Goal: Information Seeking & Learning: Learn about a topic

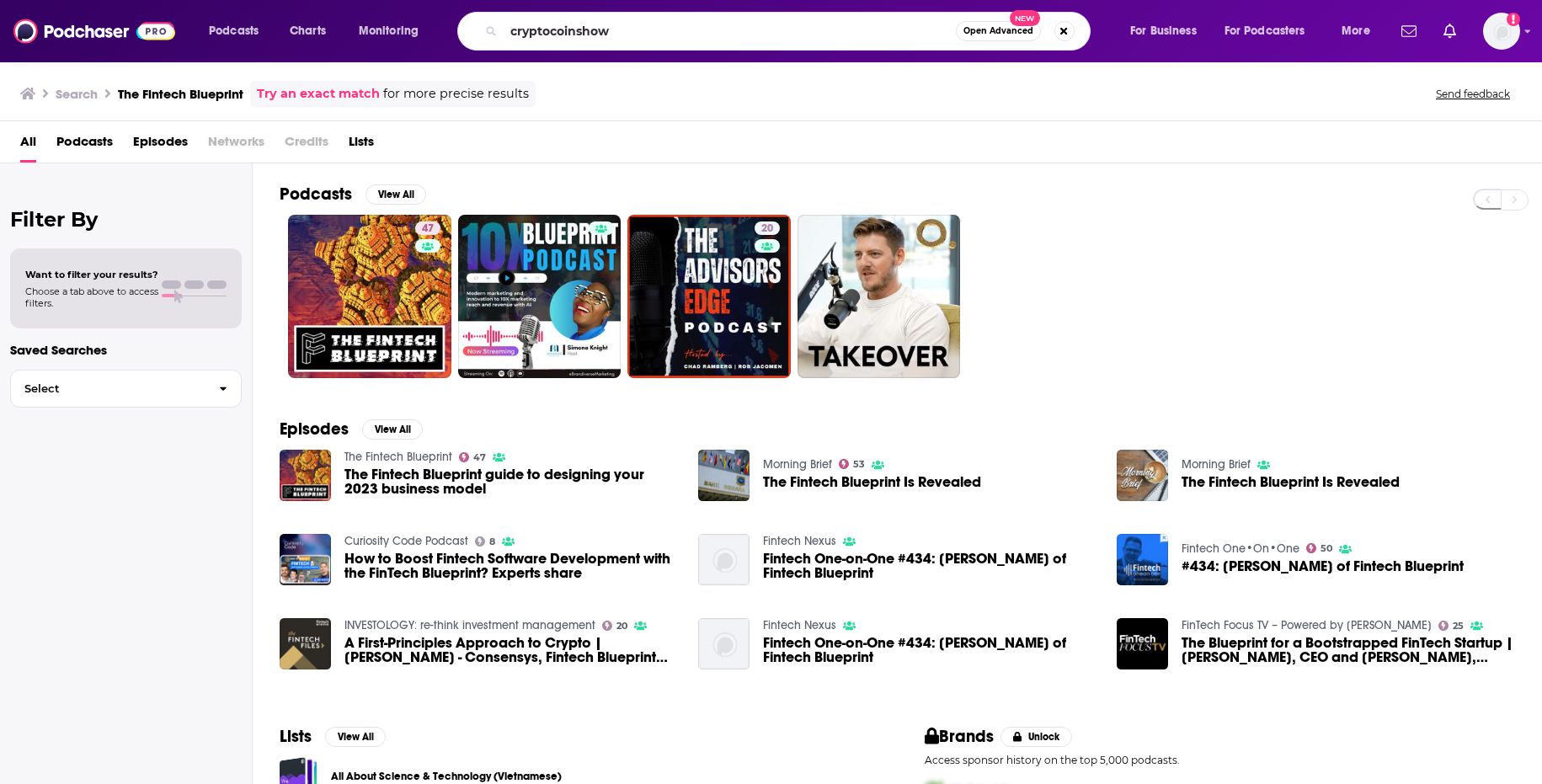
type input "cryptocoinshow"
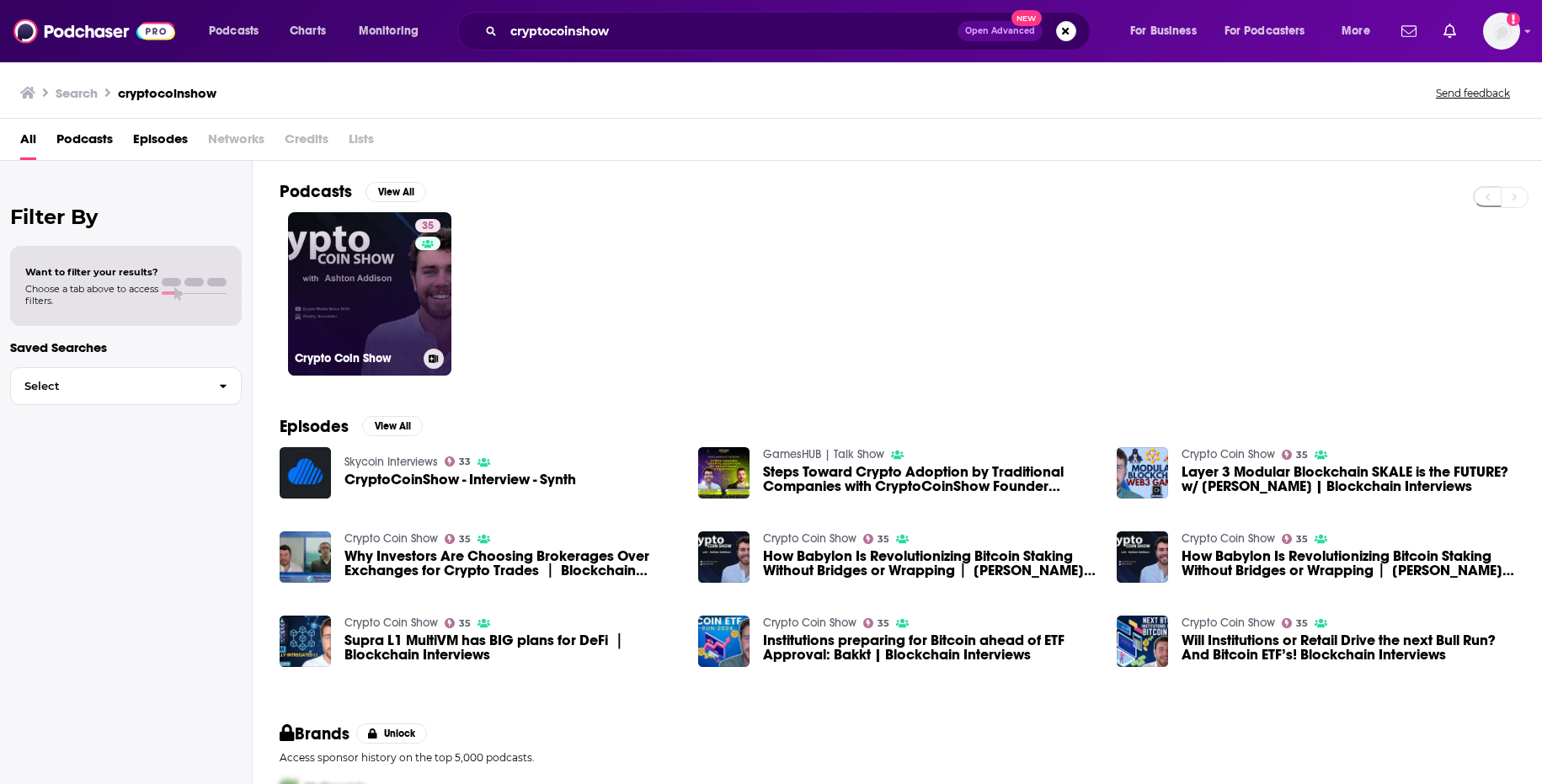
click at [326, 301] on link "35 Crypto Coin Show" at bounding box center [369, 293] width 163 height 163
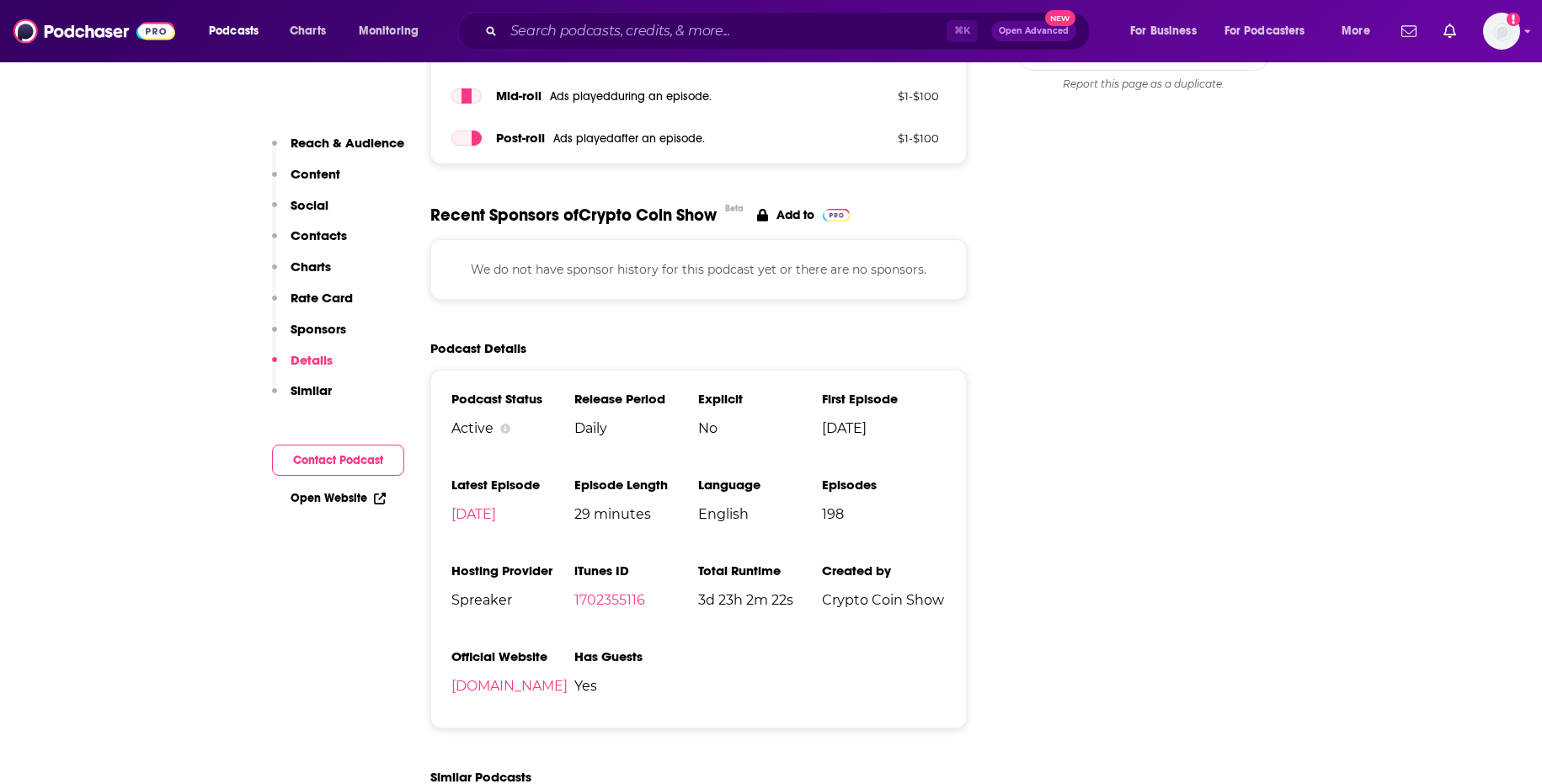
scroll to position [2323, 0]
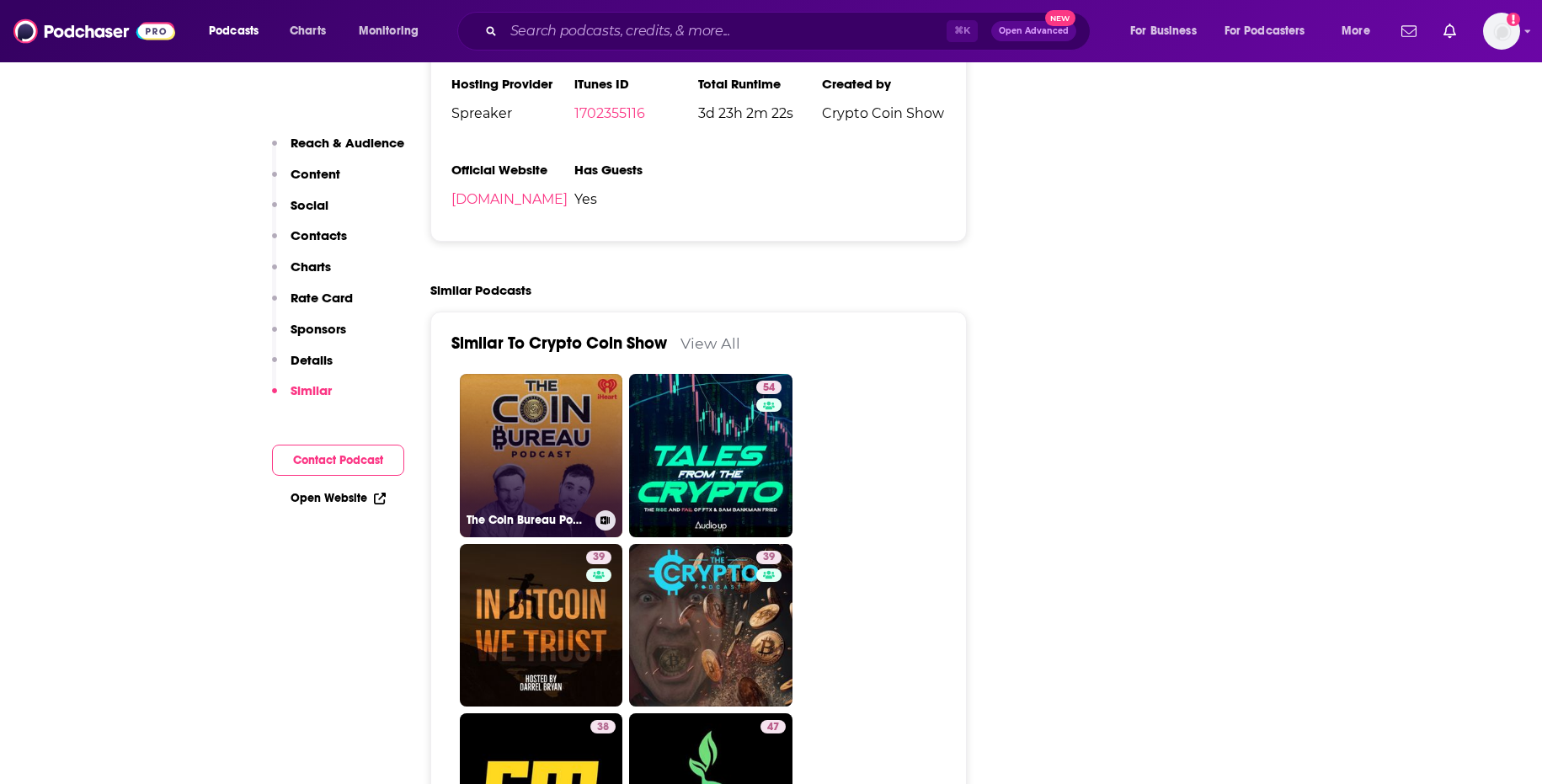
click at [544, 465] on link "The Coin Bureau Podcast: Crypto Without the Hype" at bounding box center [541, 455] width 163 height 163
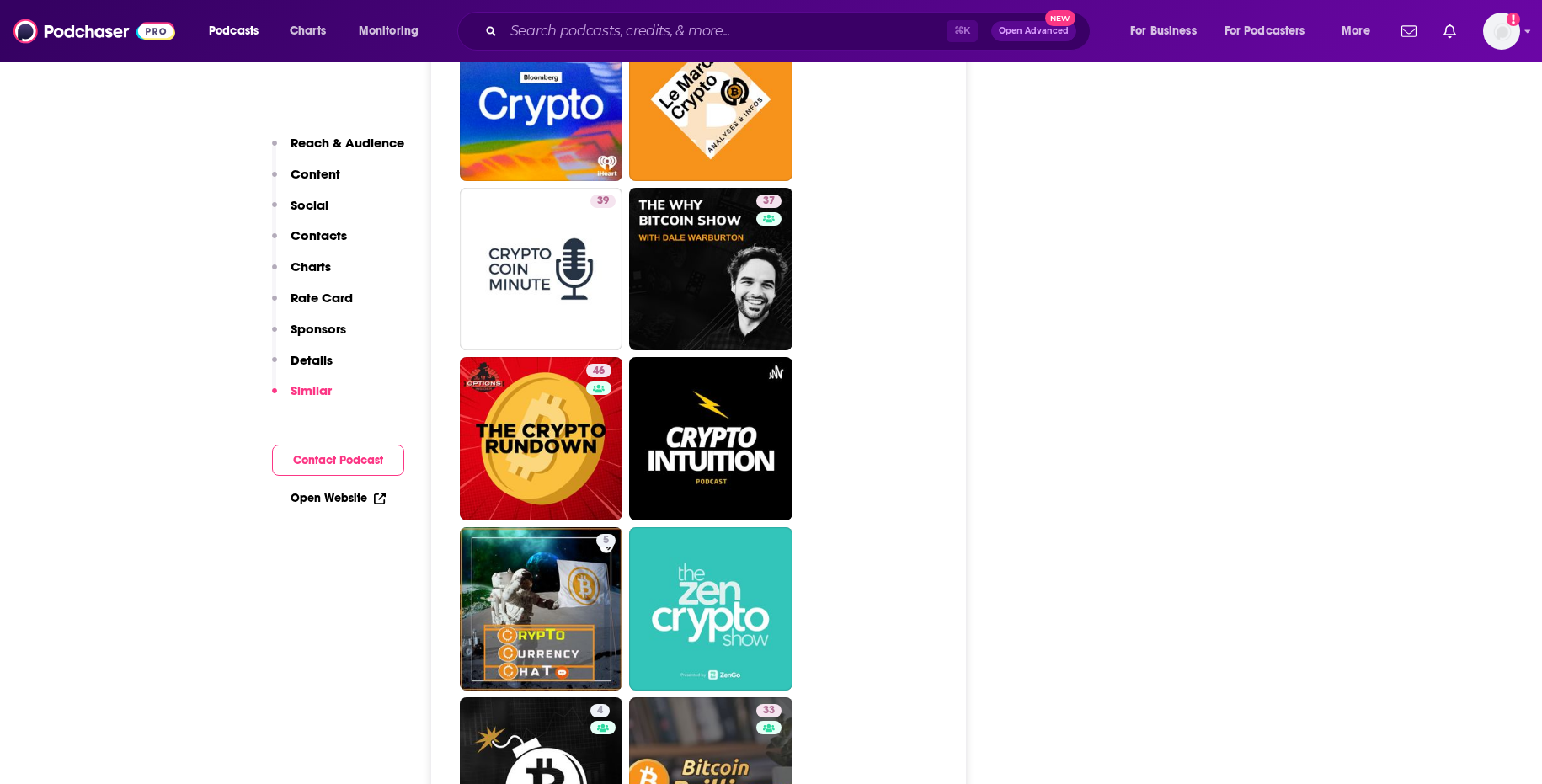
scroll to position [3218, 0]
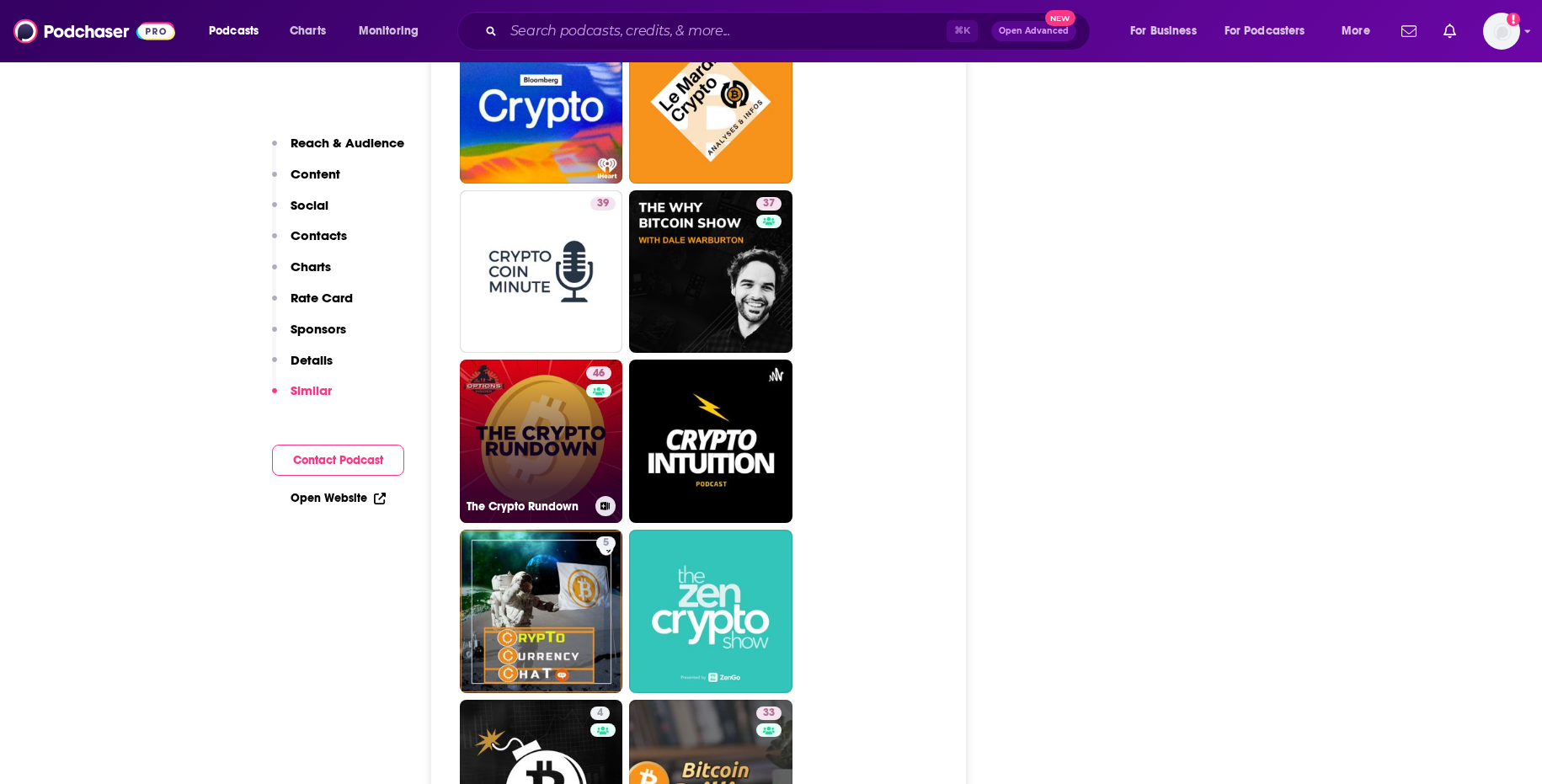
click at [544, 412] on link "46 The Crypto Rundown" at bounding box center [541, 441] width 163 height 163
type input "[URL][DOMAIN_NAME]"
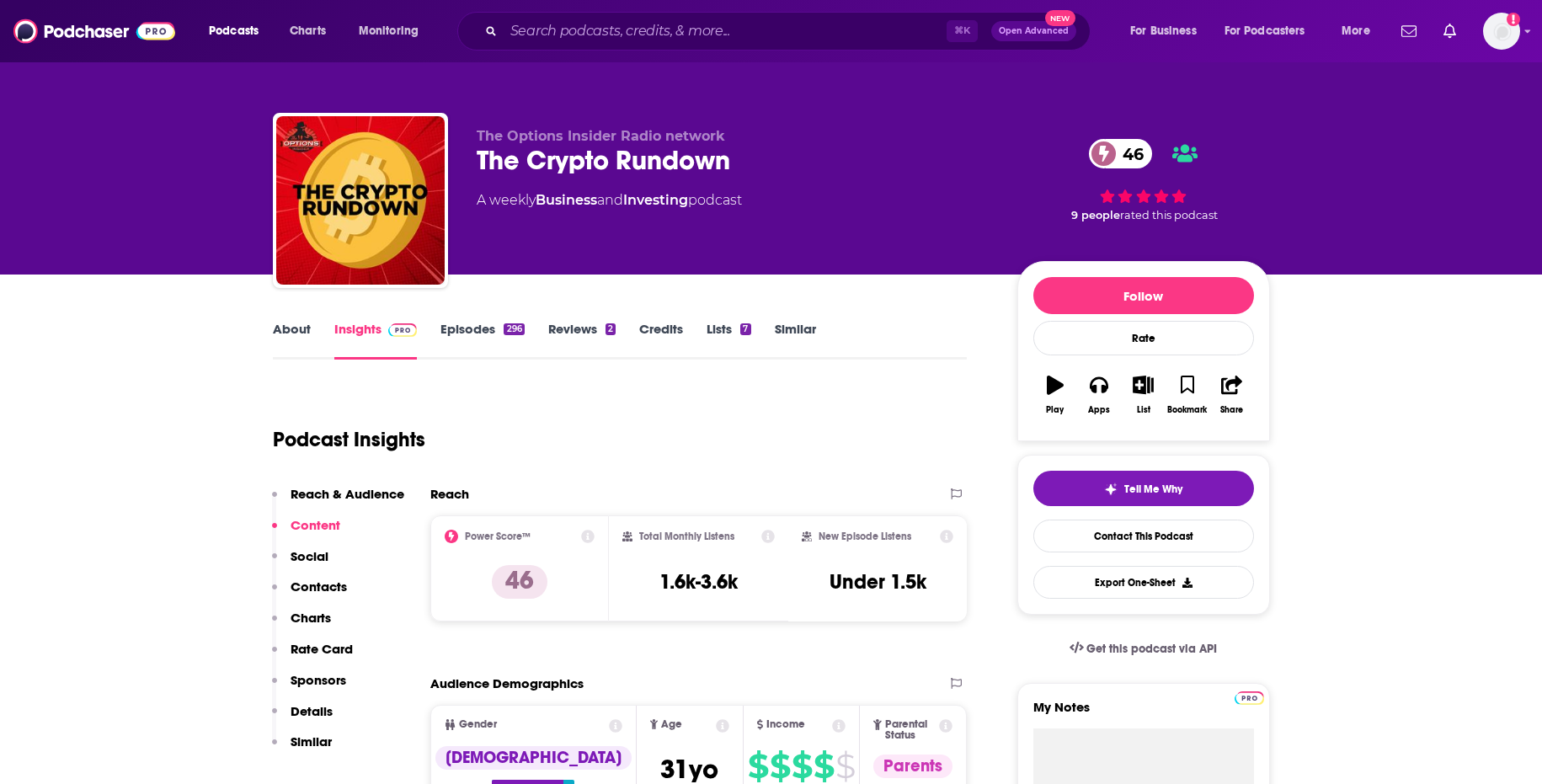
click at [477, 330] on link "Episodes 296" at bounding box center [482, 340] width 83 height 38
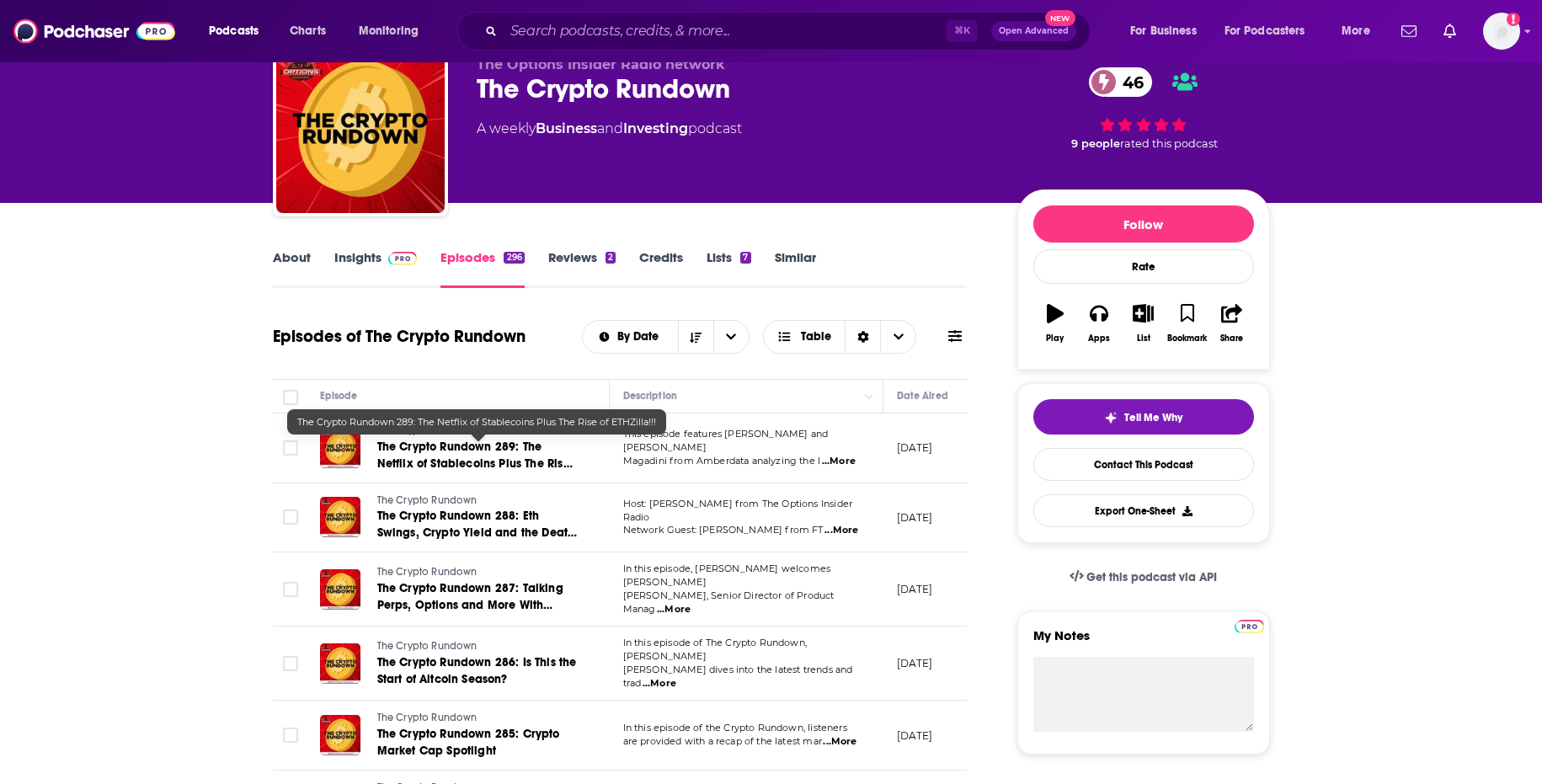
scroll to position [72, 0]
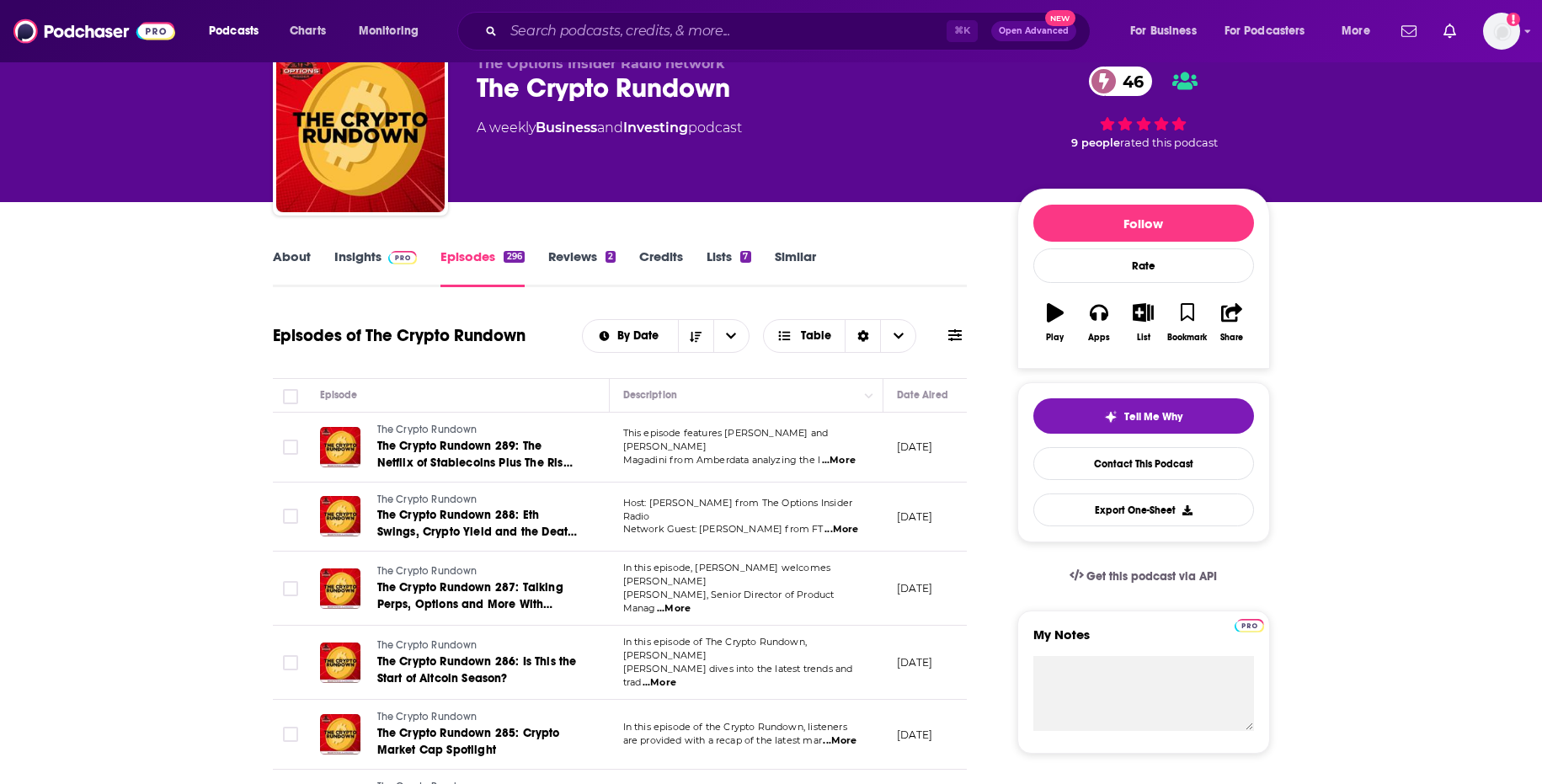
click at [852, 523] on span "...More" at bounding box center [841, 529] width 34 height 13
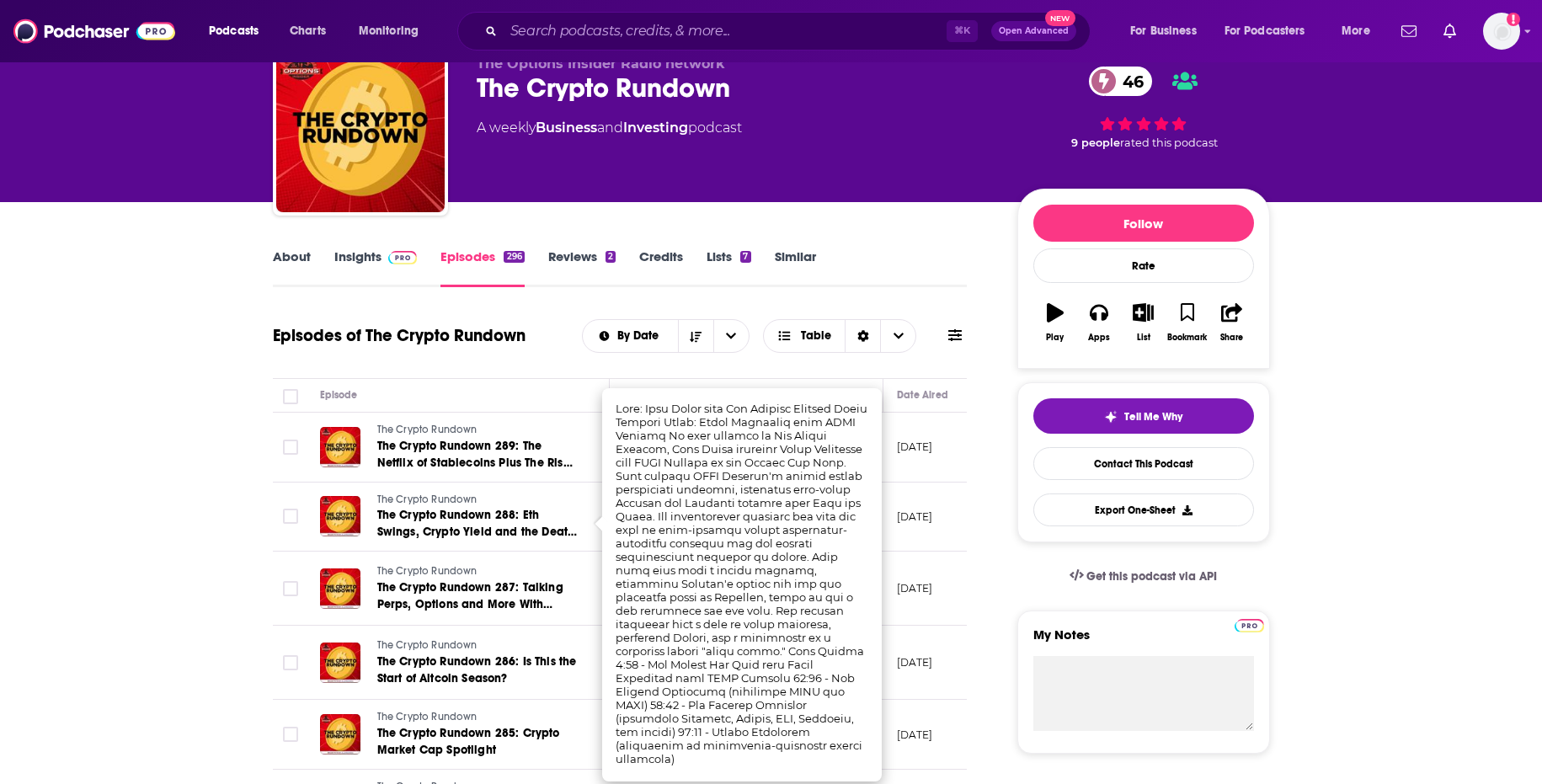
click at [889, 469] on td "[DATE]" at bounding box center [938, 447] width 110 height 70
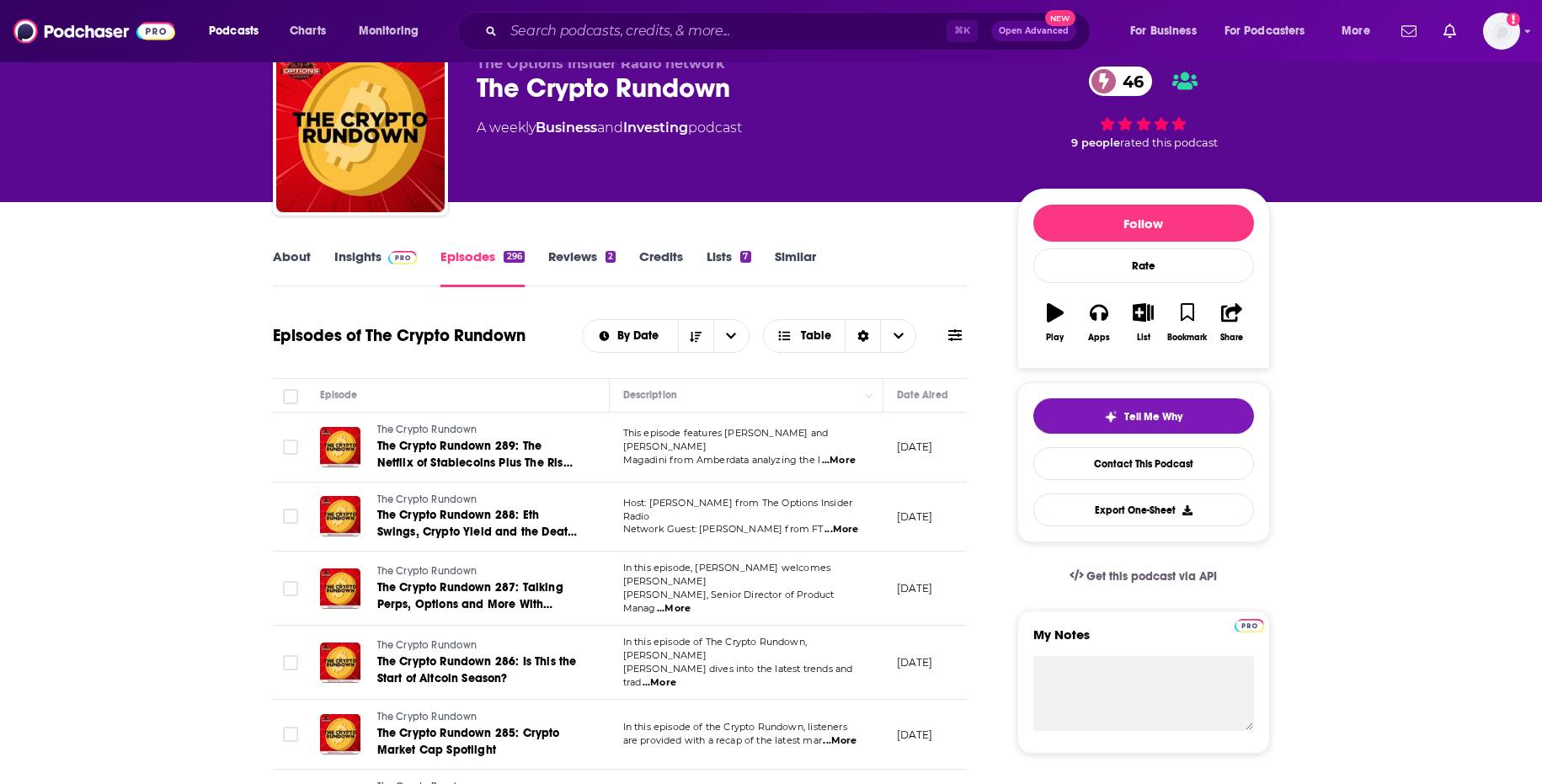
click at [846, 456] on span "...More" at bounding box center [839, 460] width 34 height 13
drag, startPoint x: 782, startPoint y: 421, endPoint x: 783, endPoint y: 433, distance: 12.0
click at [843, 457] on span "...More" at bounding box center [839, 460] width 34 height 13
click at [908, 524] on p "[DATE]" at bounding box center [915, 516] width 37 height 14
click at [691, 602] on span "...More" at bounding box center [674, 608] width 34 height 13
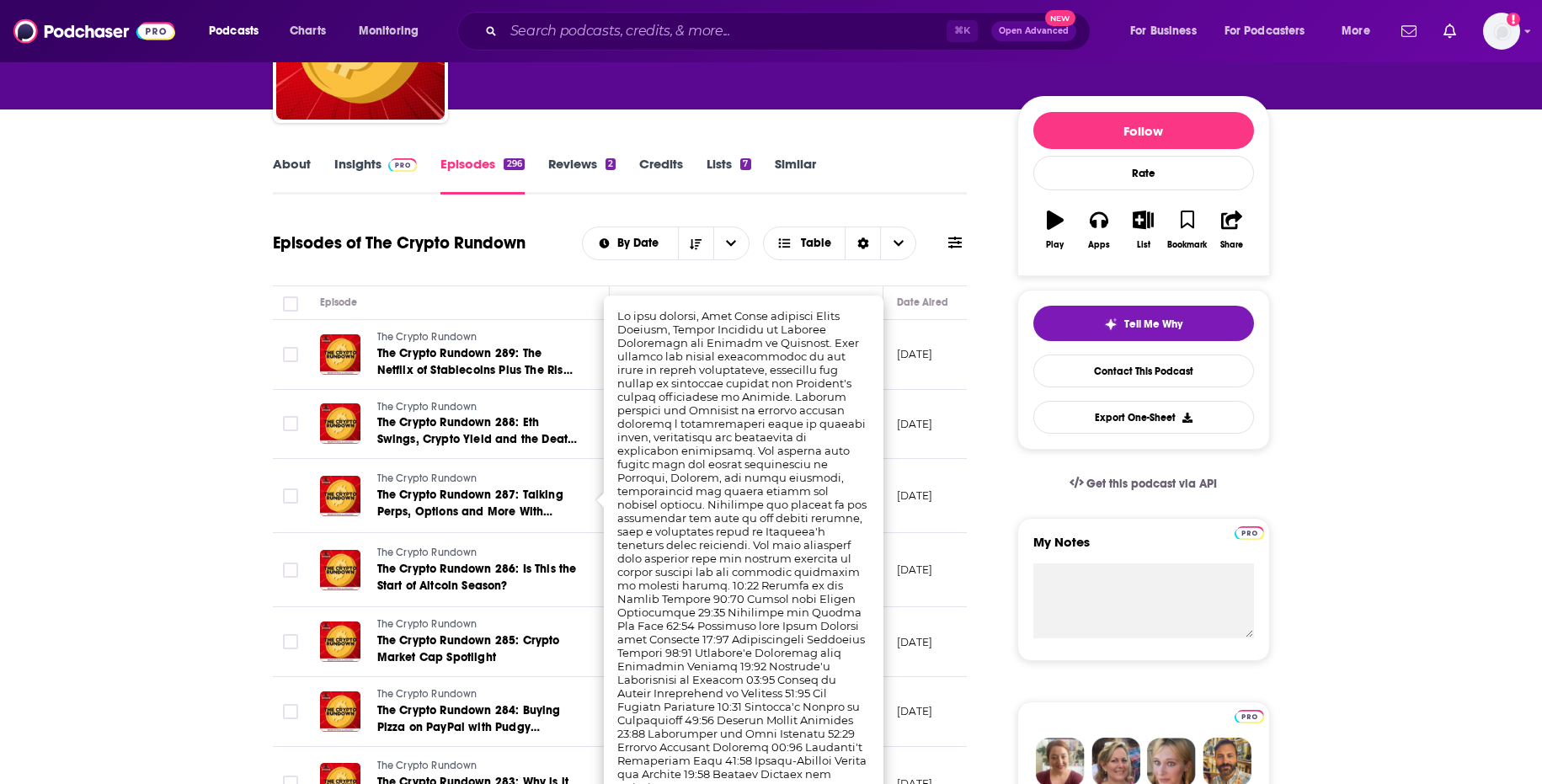
scroll to position [173, 0]
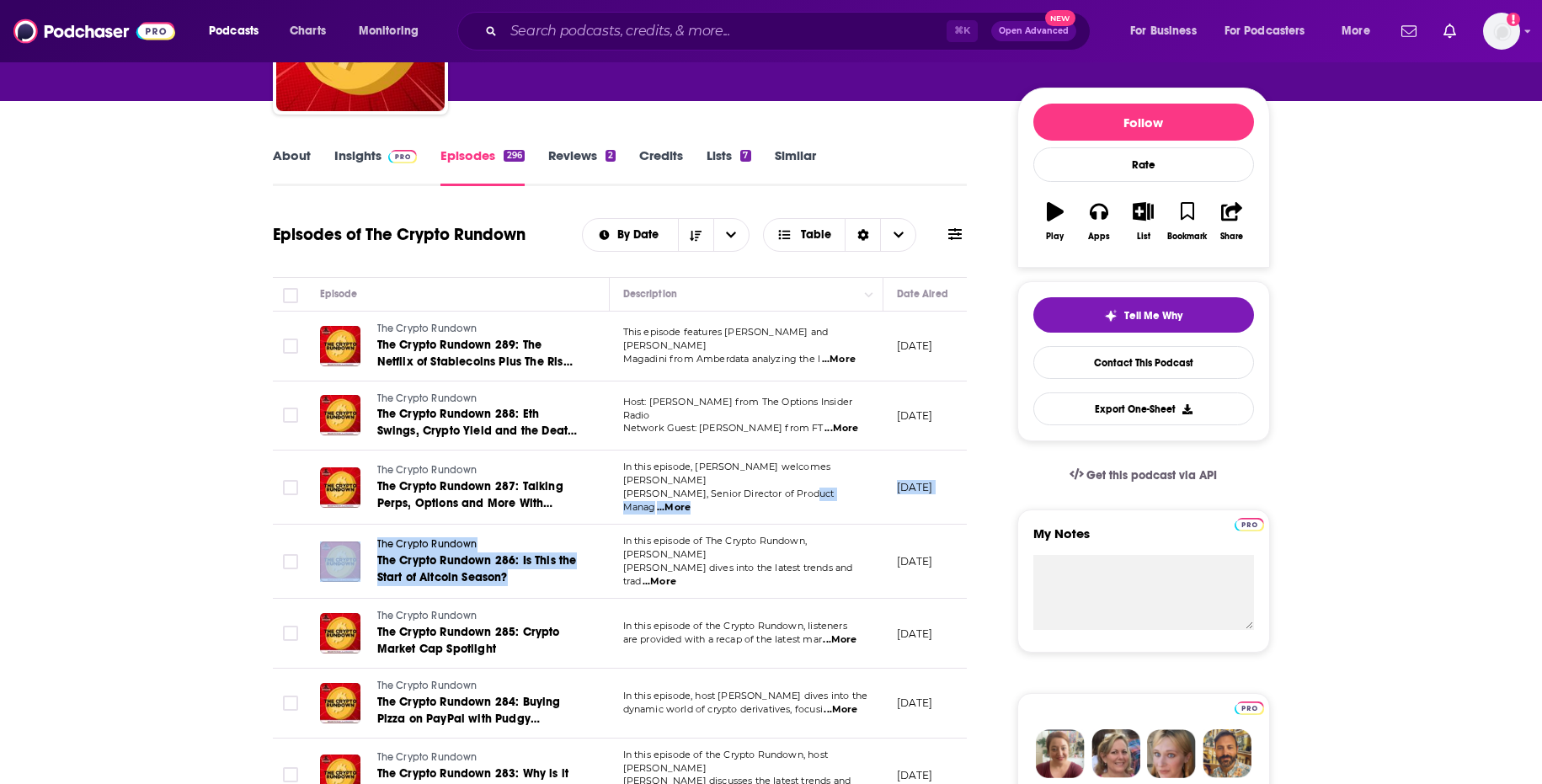
drag, startPoint x: 804, startPoint y: 491, endPoint x: 805, endPoint y: 525, distance: 34.0
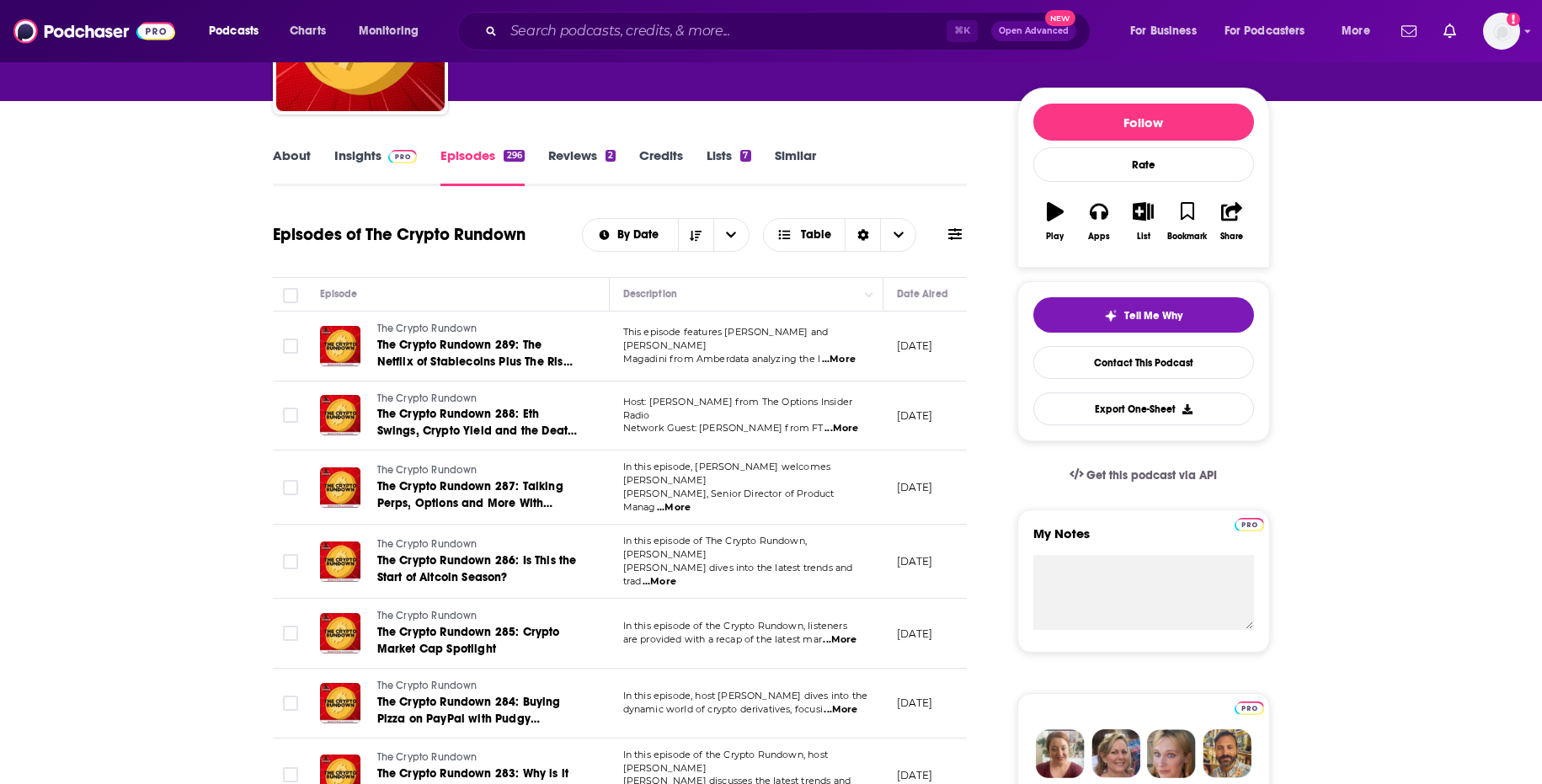
click at [691, 501] on span "...More" at bounding box center [674, 508] width 34 height 13
click at [899, 498] on td "[DATE]" at bounding box center [938, 487] width 110 height 74
click at [676, 575] on span "...More" at bounding box center [659, 582] width 34 height 13
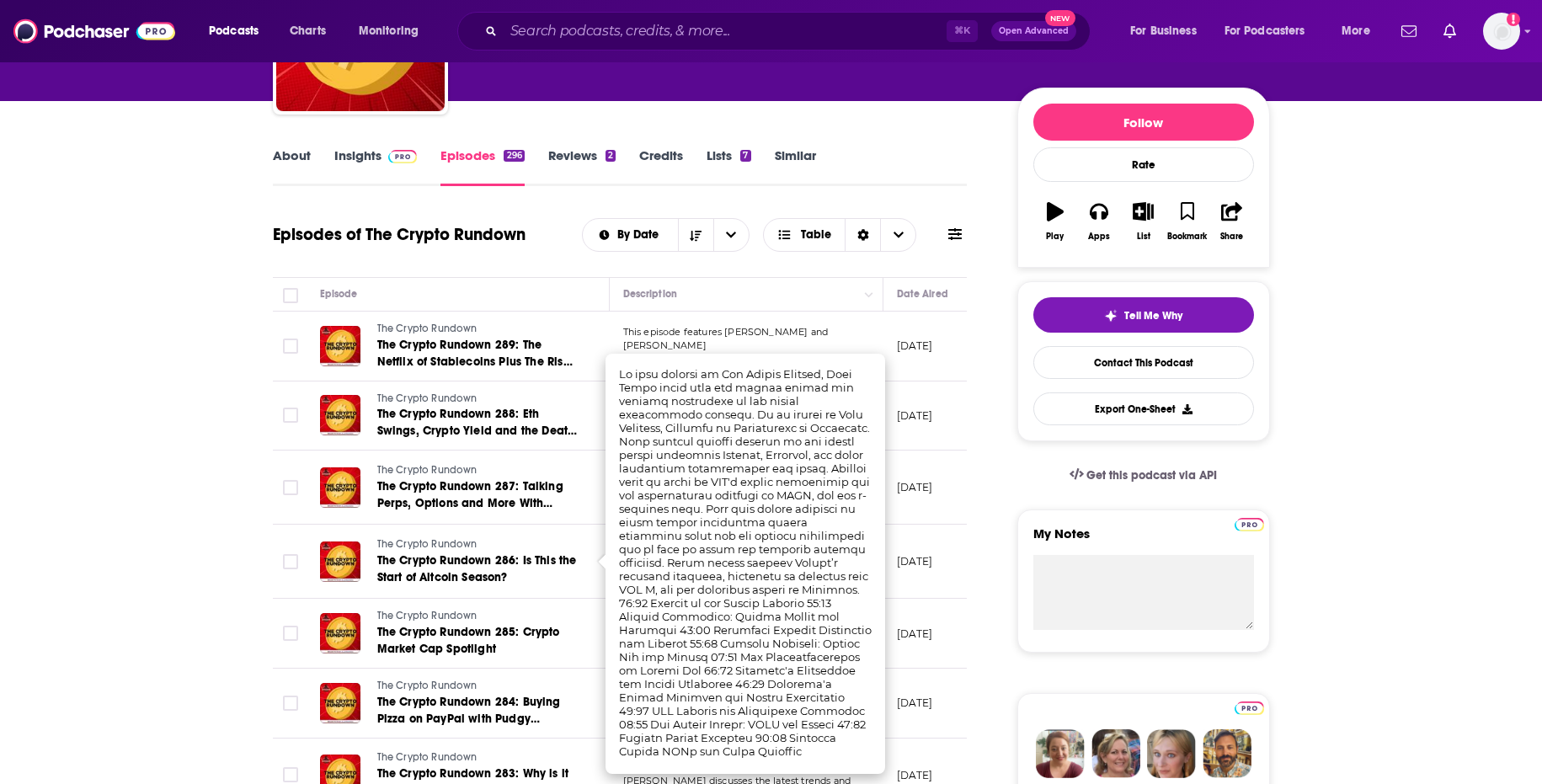
click at [927, 559] on p "[DATE]" at bounding box center [915, 561] width 37 height 14
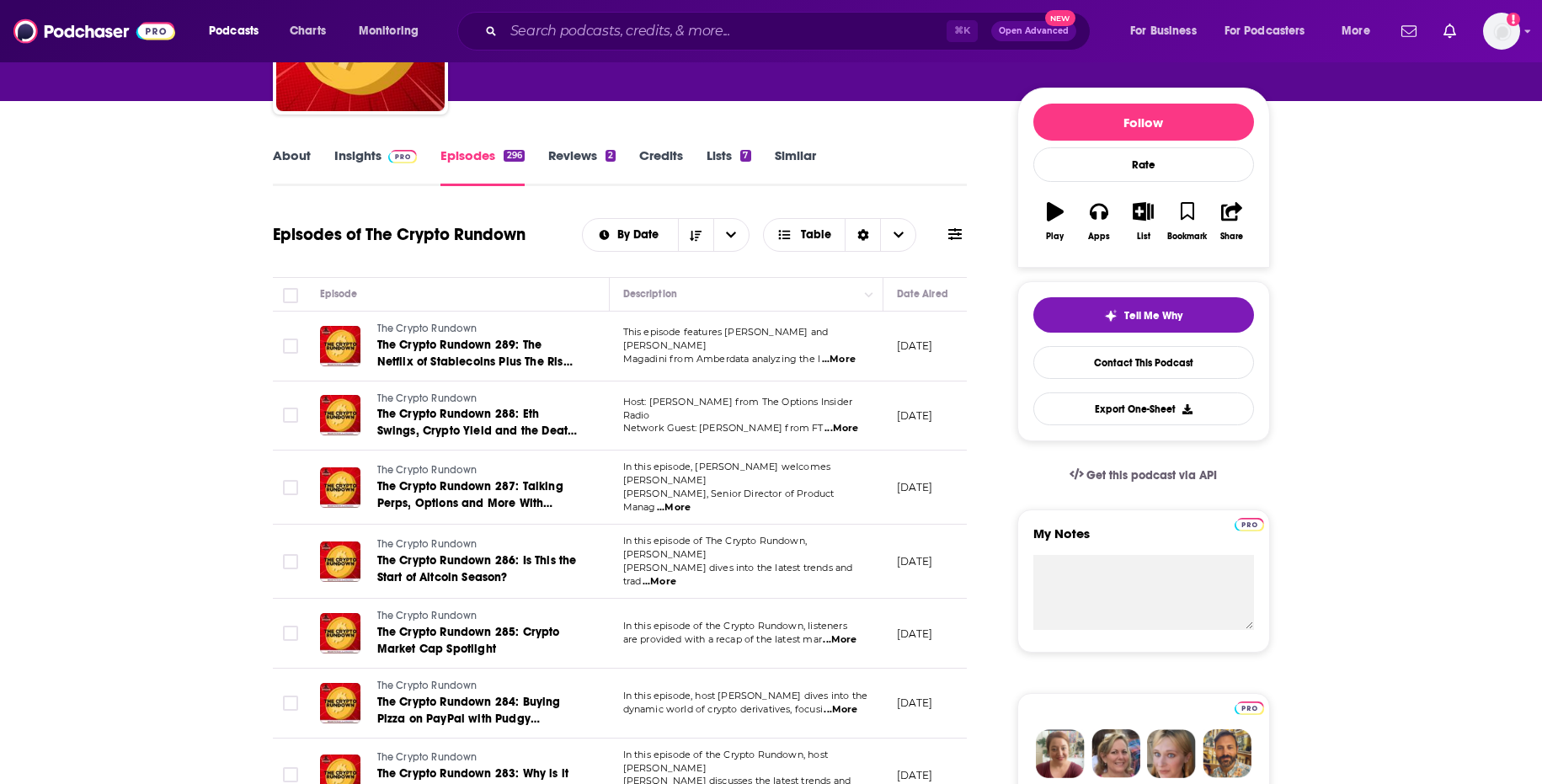
click at [850, 633] on span "...More" at bounding box center [840, 640] width 34 height 13
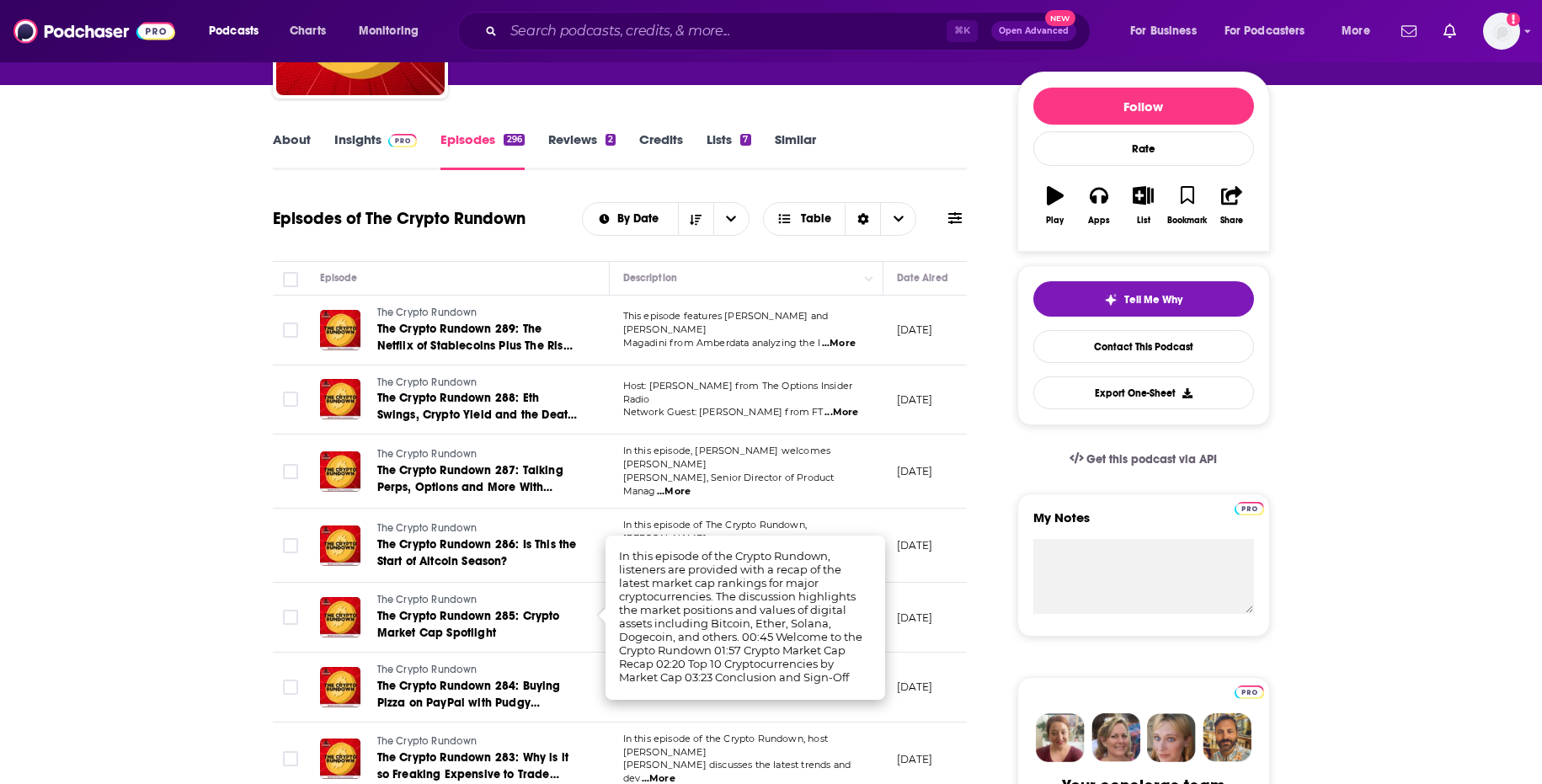
scroll to position [0, 0]
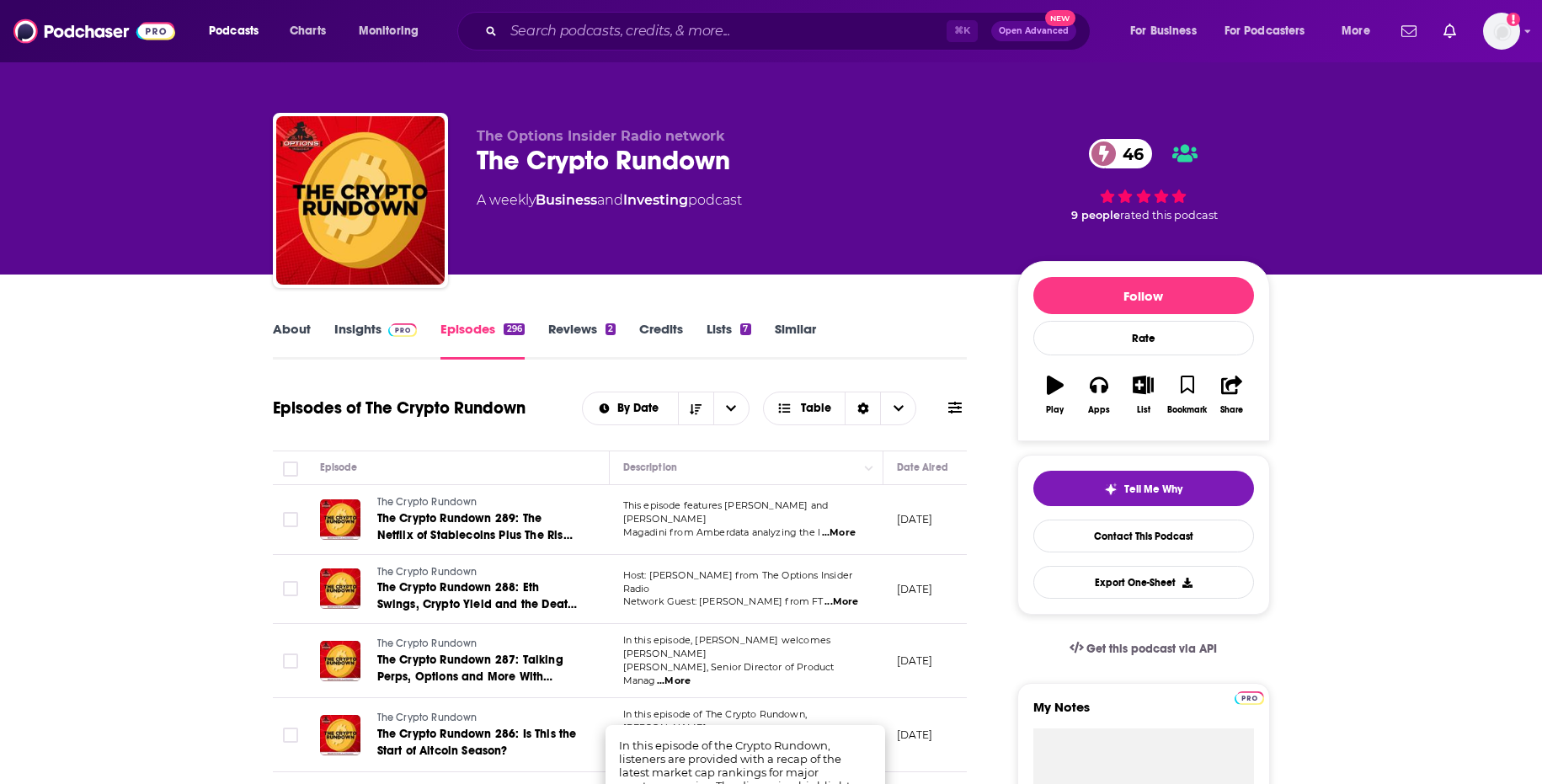
click at [290, 340] on link "About" at bounding box center [292, 340] width 37 height 38
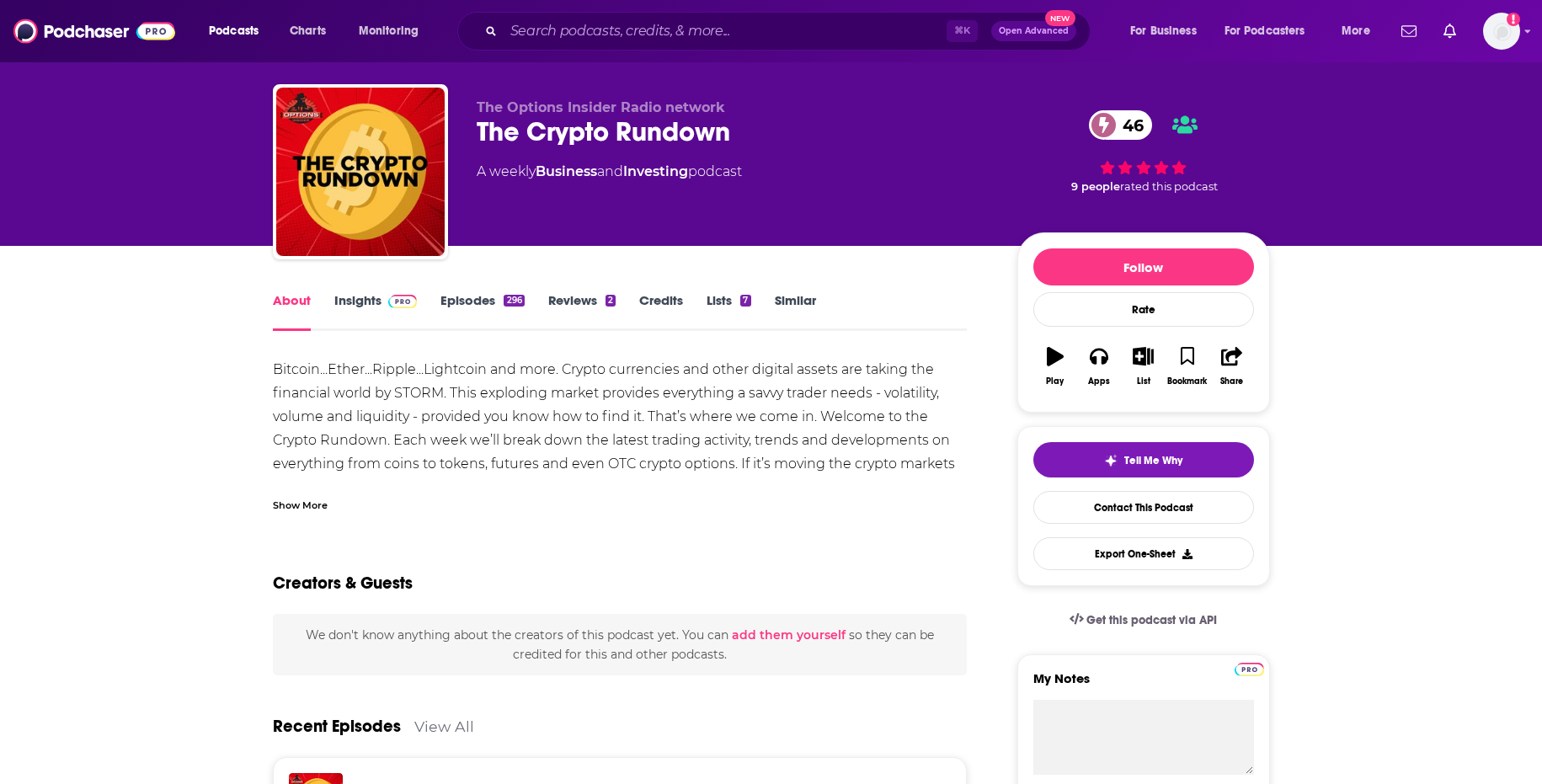
scroll to position [12, 0]
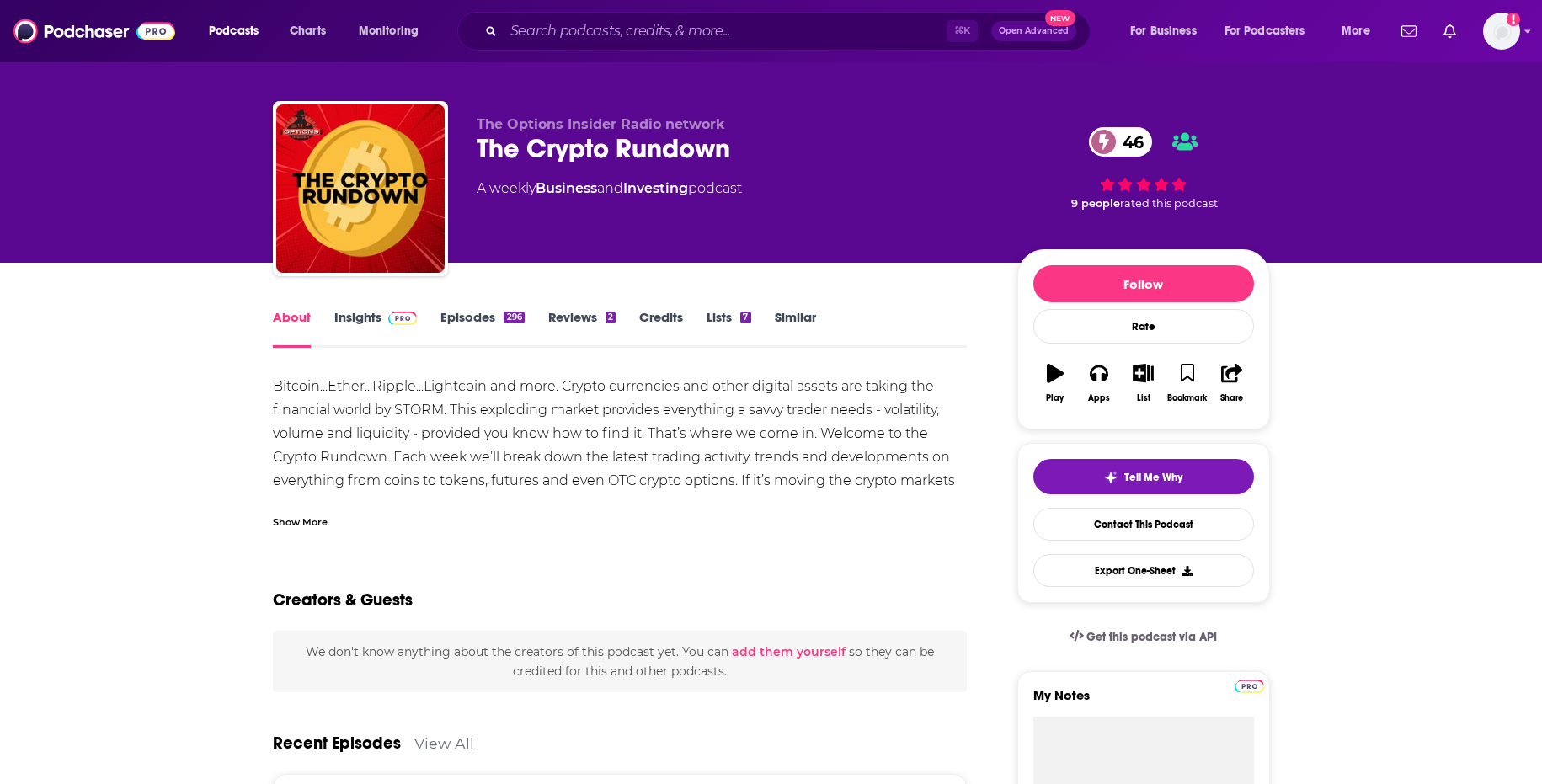
click at [373, 326] on link "Insights" at bounding box center [376, 327] width 83 height 38
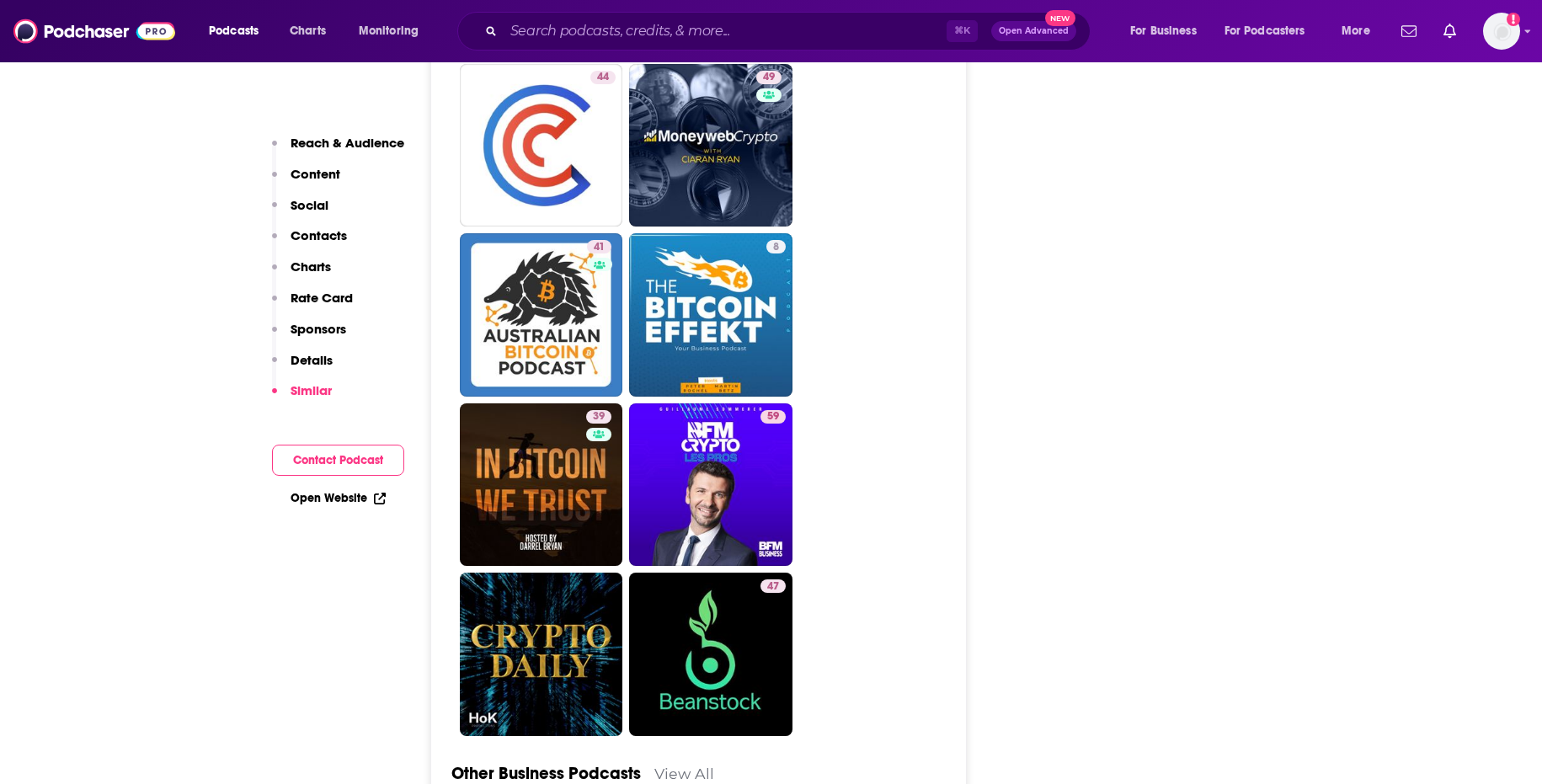
scroll to position [4379, 0]
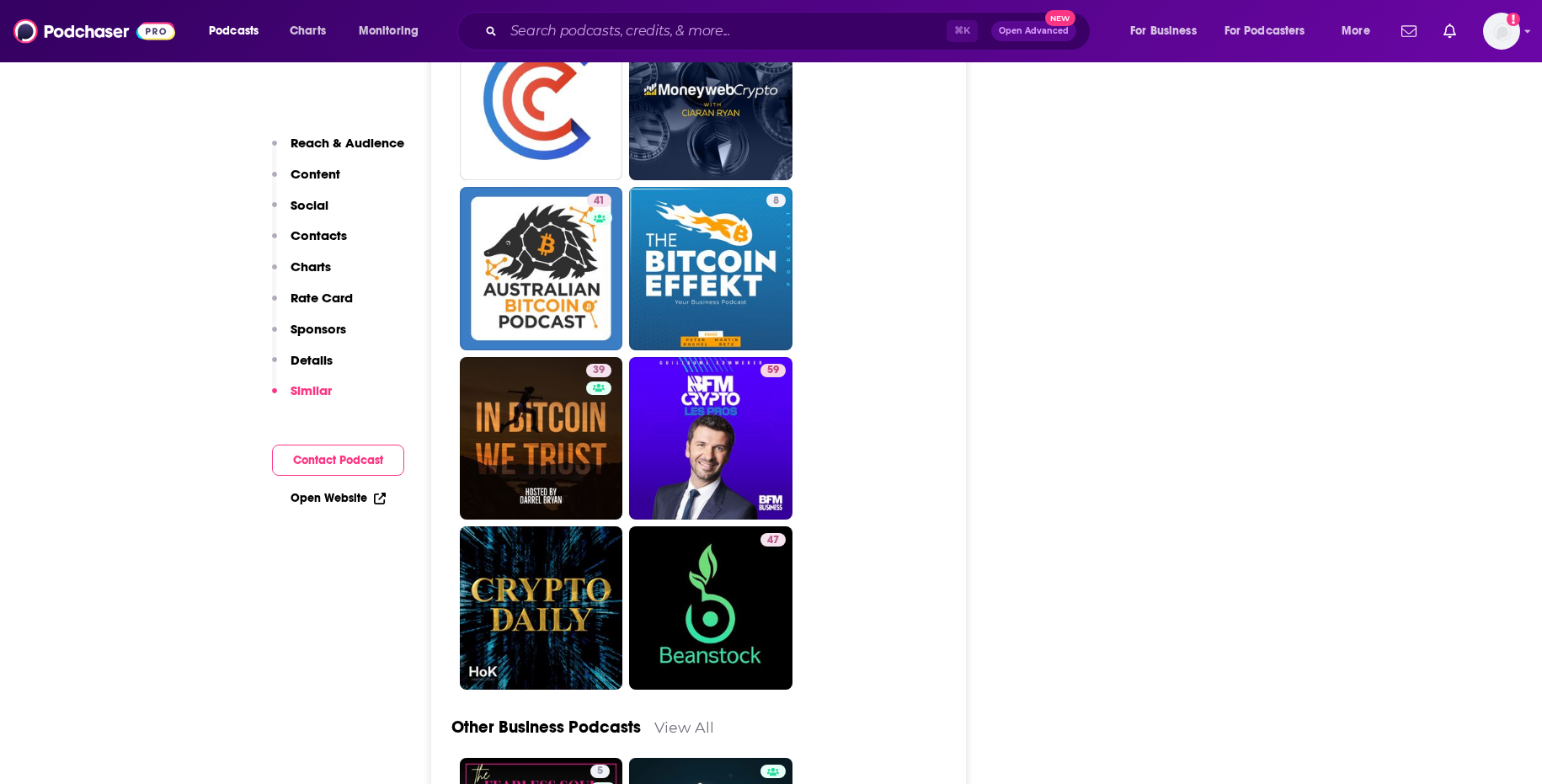
drag, startPoint x: 728, startPoint y: 398, endPoint x: 1015, endPoint y: 1, distance: 489.9
click at [0, 0] on div "Podcasts Charts Monitoring ⌘ K Open Advanced New For Business For Podcasters Mo…" at bounding box center [771, 113] width 1542 height 8986
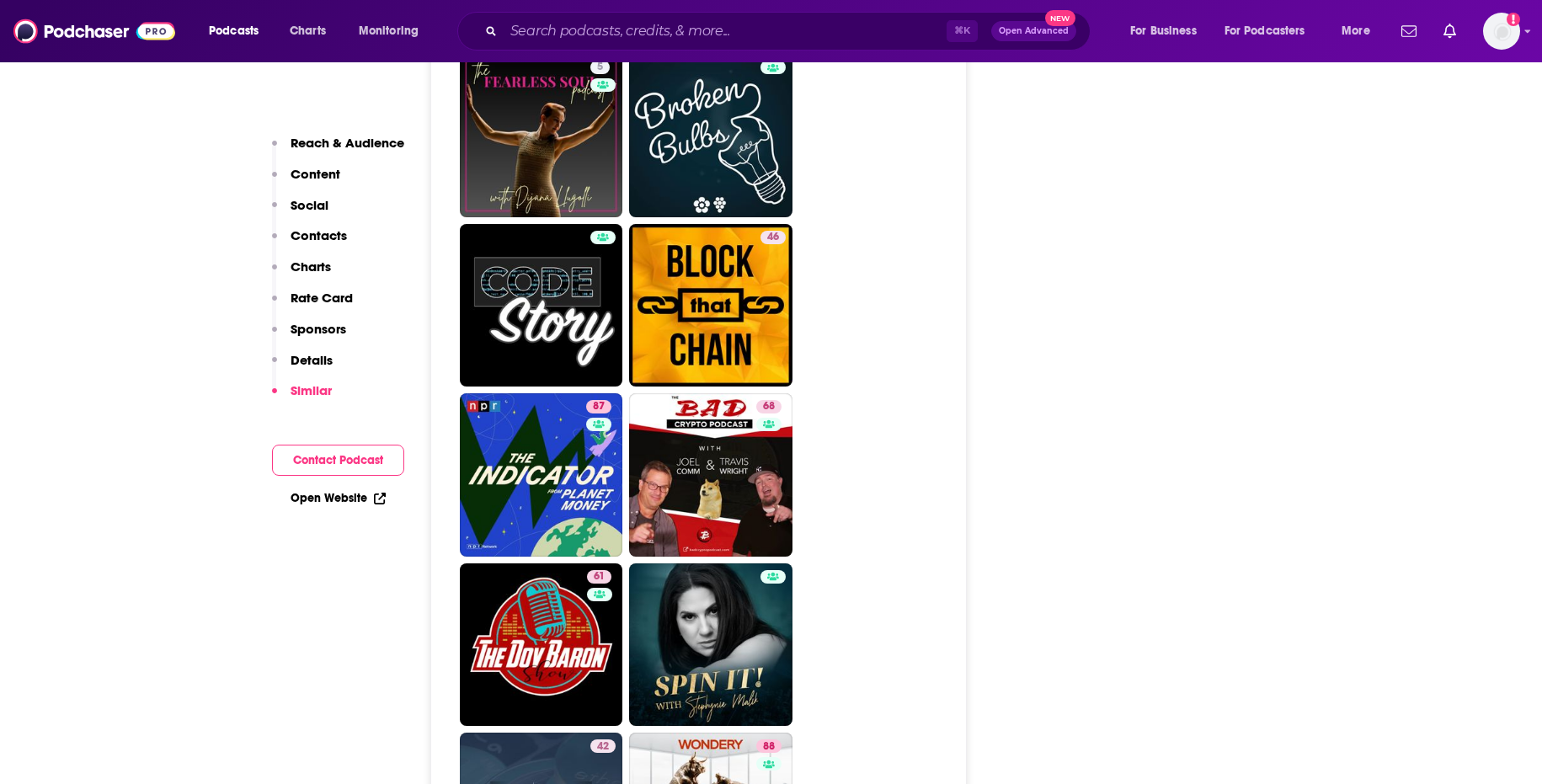
scroll to position [5084, 0]
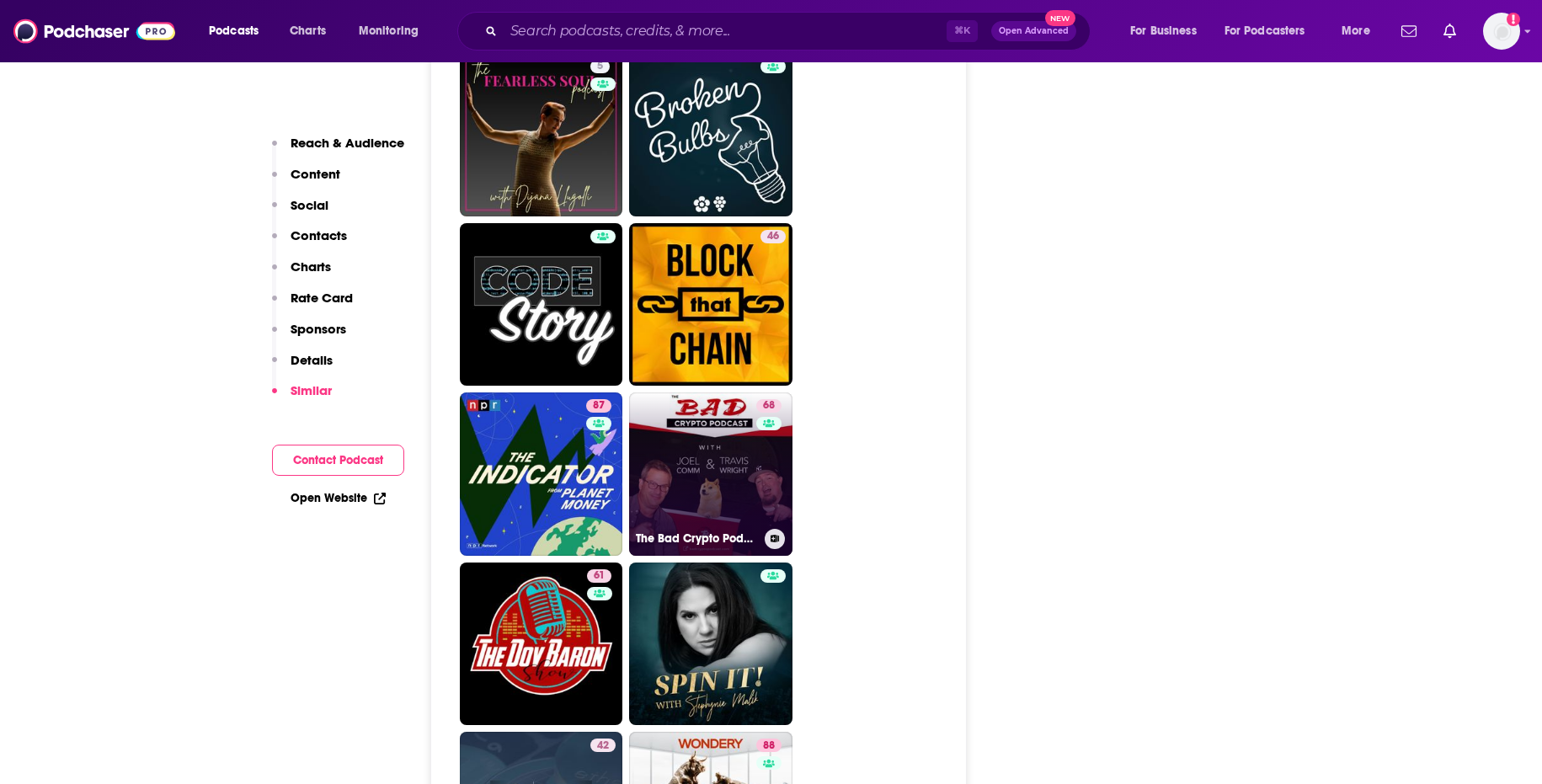
click at [741, 392] on link "68 The Bad Crypto Podcast" at bounding box center [710, 474] width 163 height 163
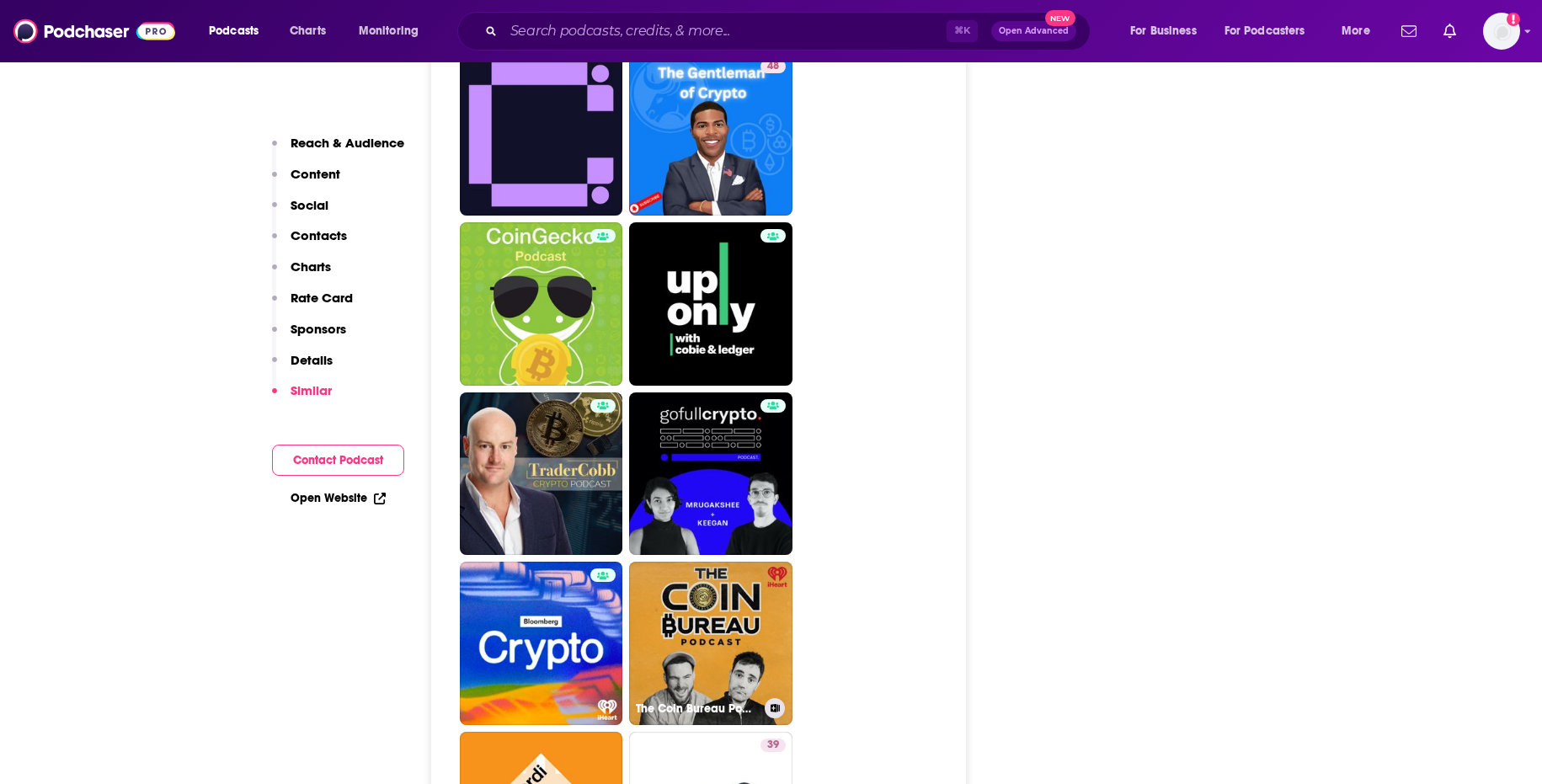
scroll to position [4198, 0]
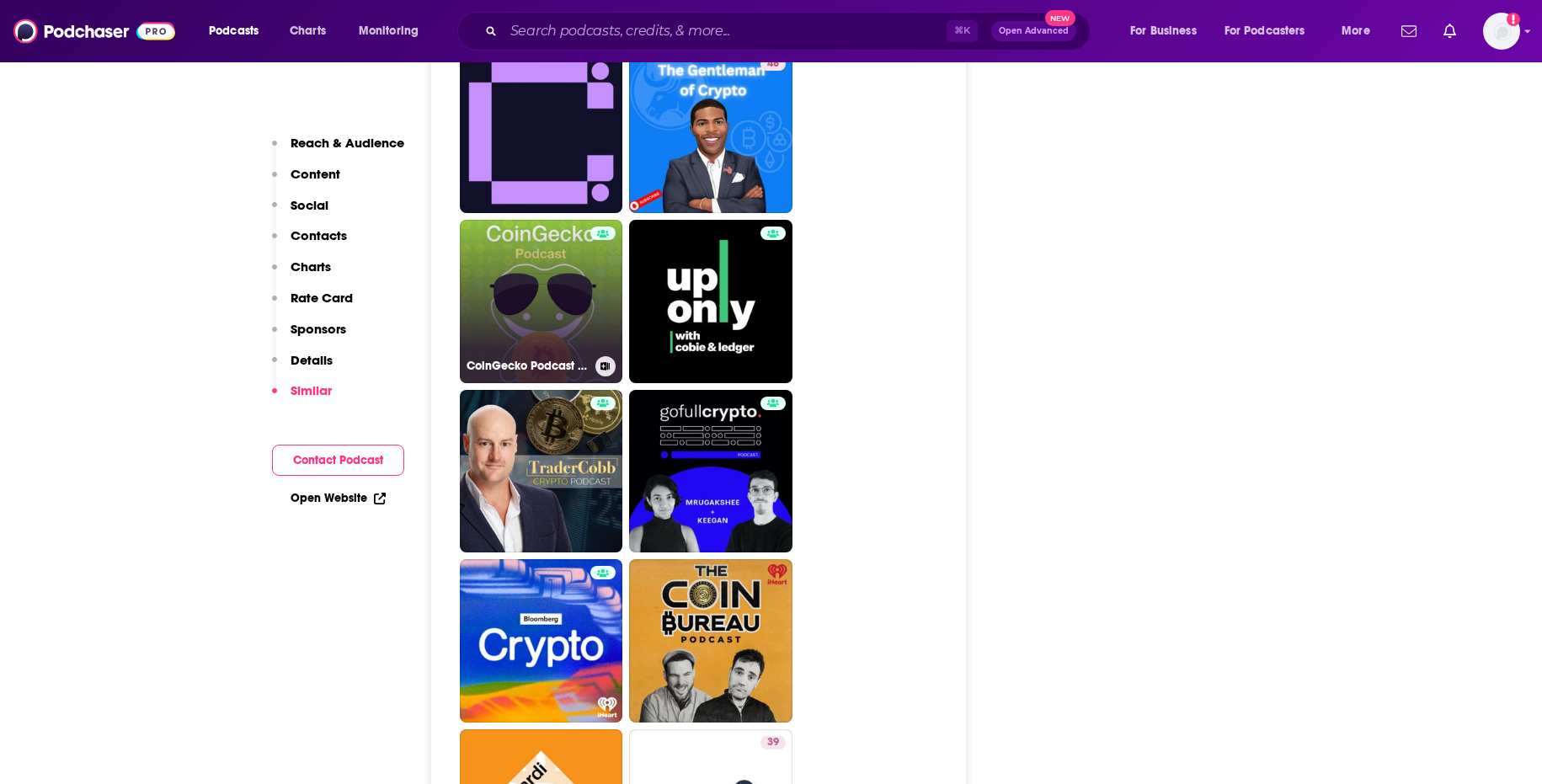
click at [540, 219] on link "CoinGecko Podcast - Bitcoin & Cryptocurrency Insights" at bounding box center [541, 301] width 163 height 163
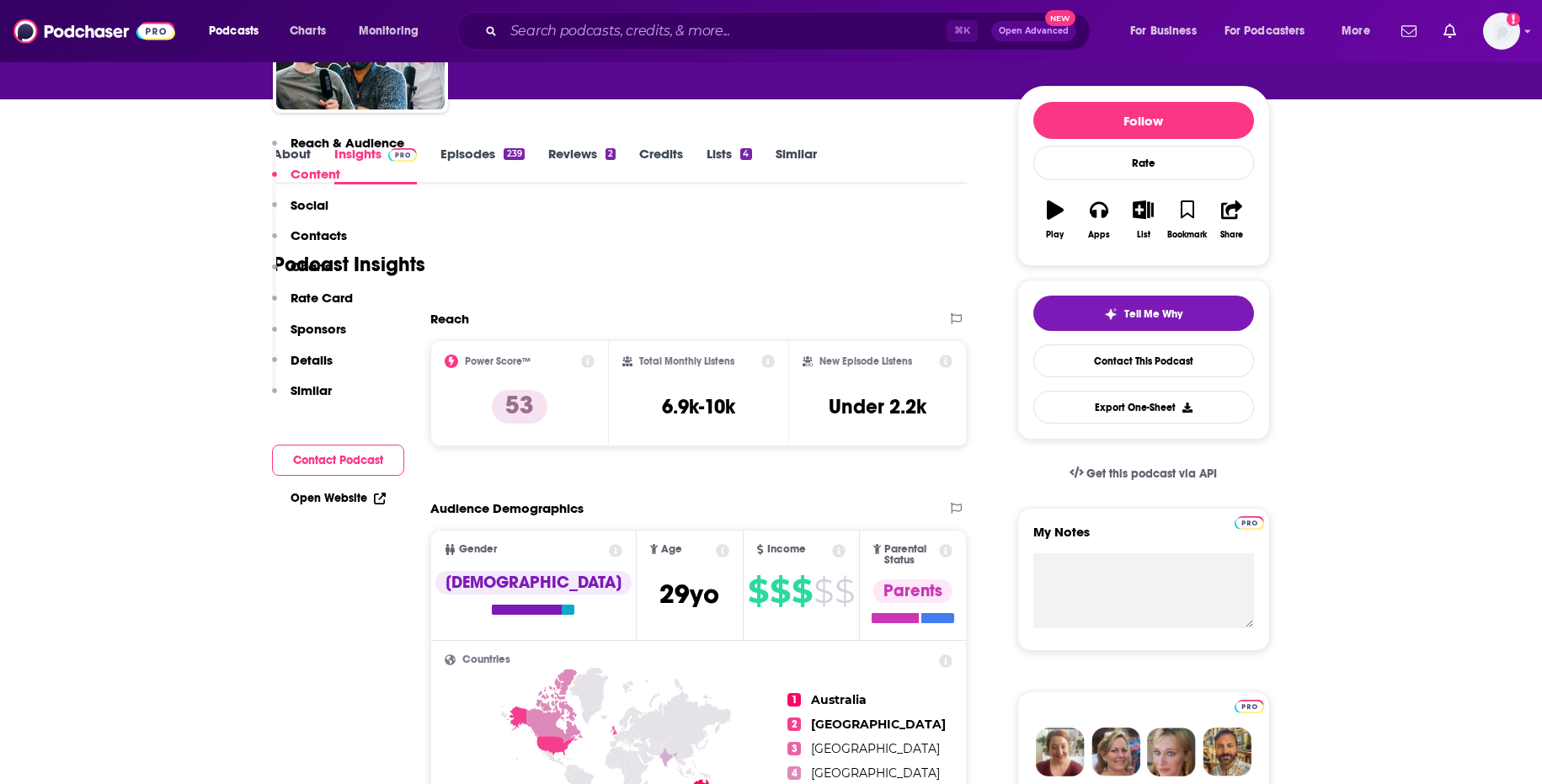
scroll to position [0, 0]
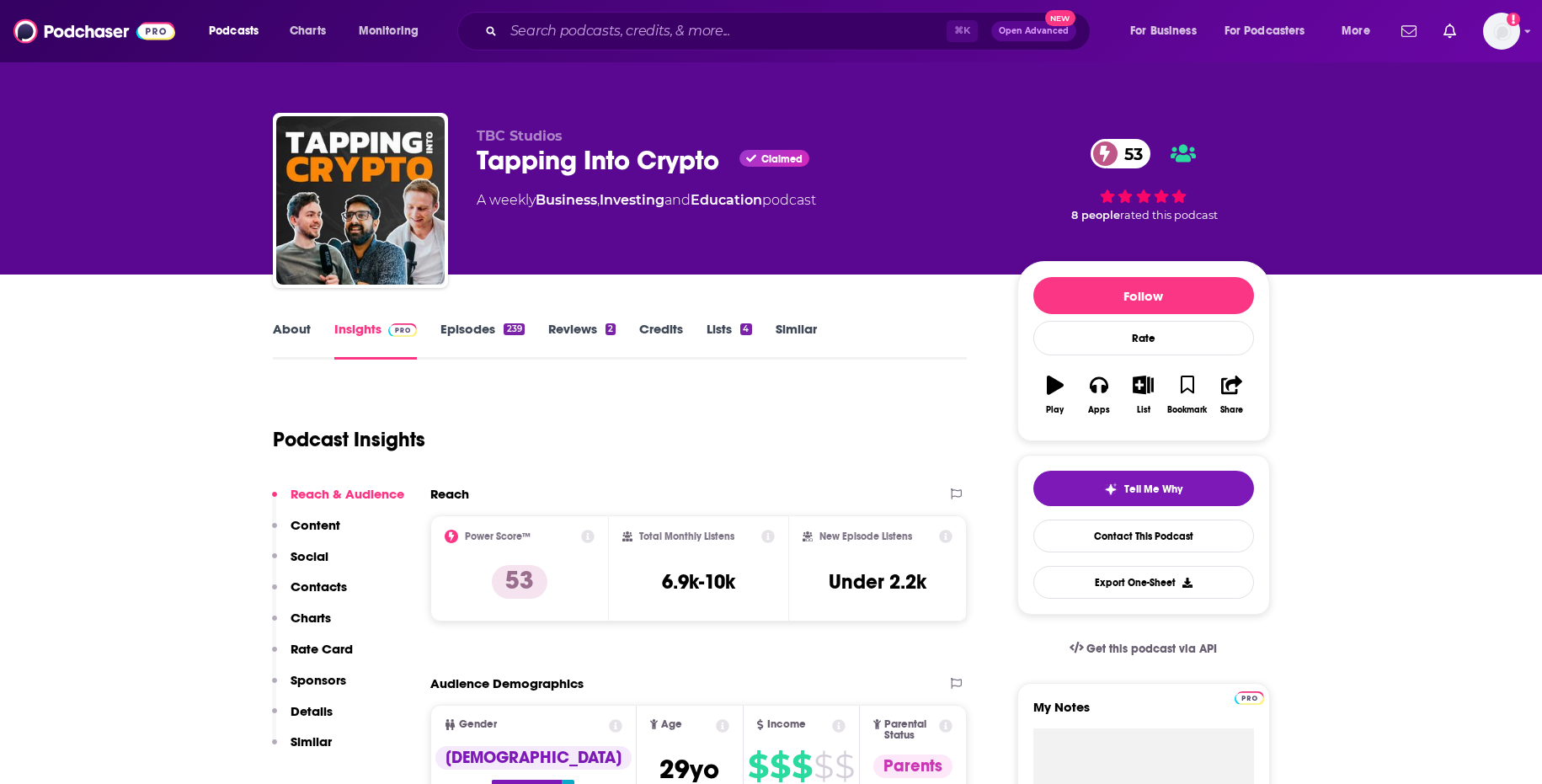
click at [460, 338] on link "Episodes 239" at bounding box center [482, 340] width 83 height 38
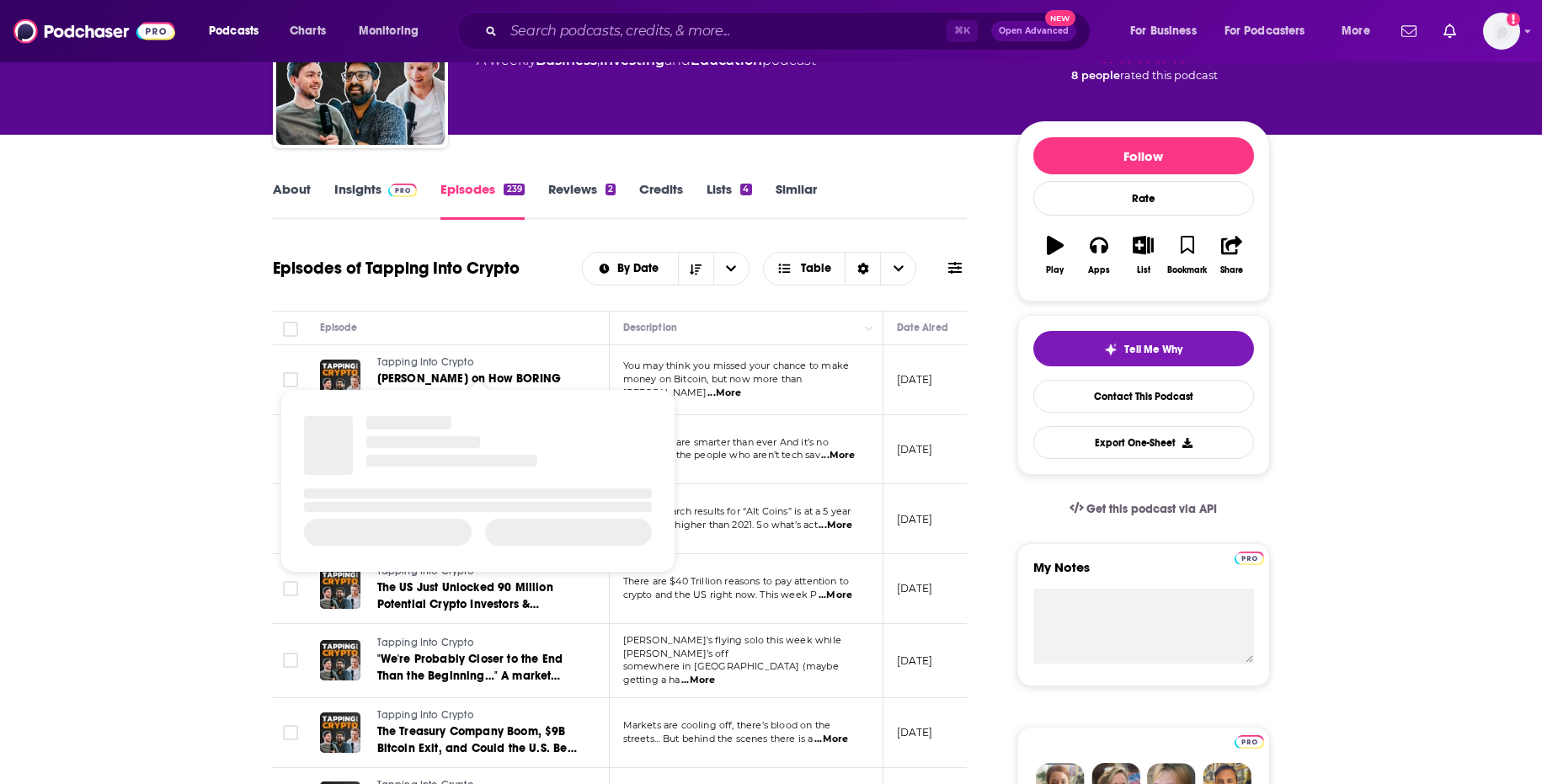
scroll to position [158, 0]
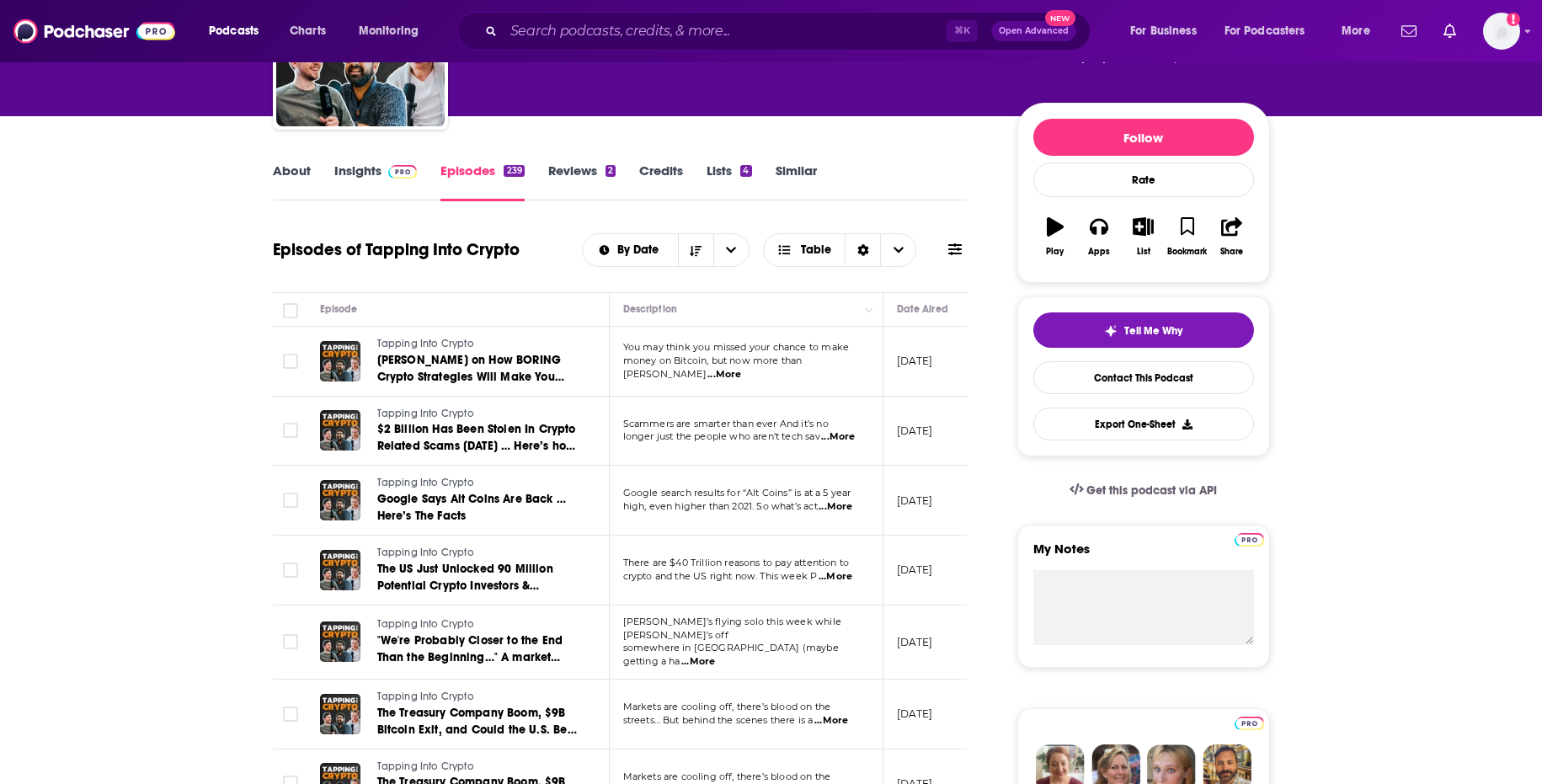
click at [742, 367] on span "...More" at bounding box center [725, 374] width 34 height 13
click at [858, 441] on p "longer just the people who aren’t tech sav ...More" at bounding box center [745, 436] width 245 height 13
click at [855, 439] on span "...More" at bounding box center [838, 436] width 34 height 13
click at [855, 574] on p "crypto and the US right now. This week P ...More" at bounding box center [745, 576] width 245 height 13
click at [846, 574] on span "...More" at bounding box center [835, 576] width 34 height 13
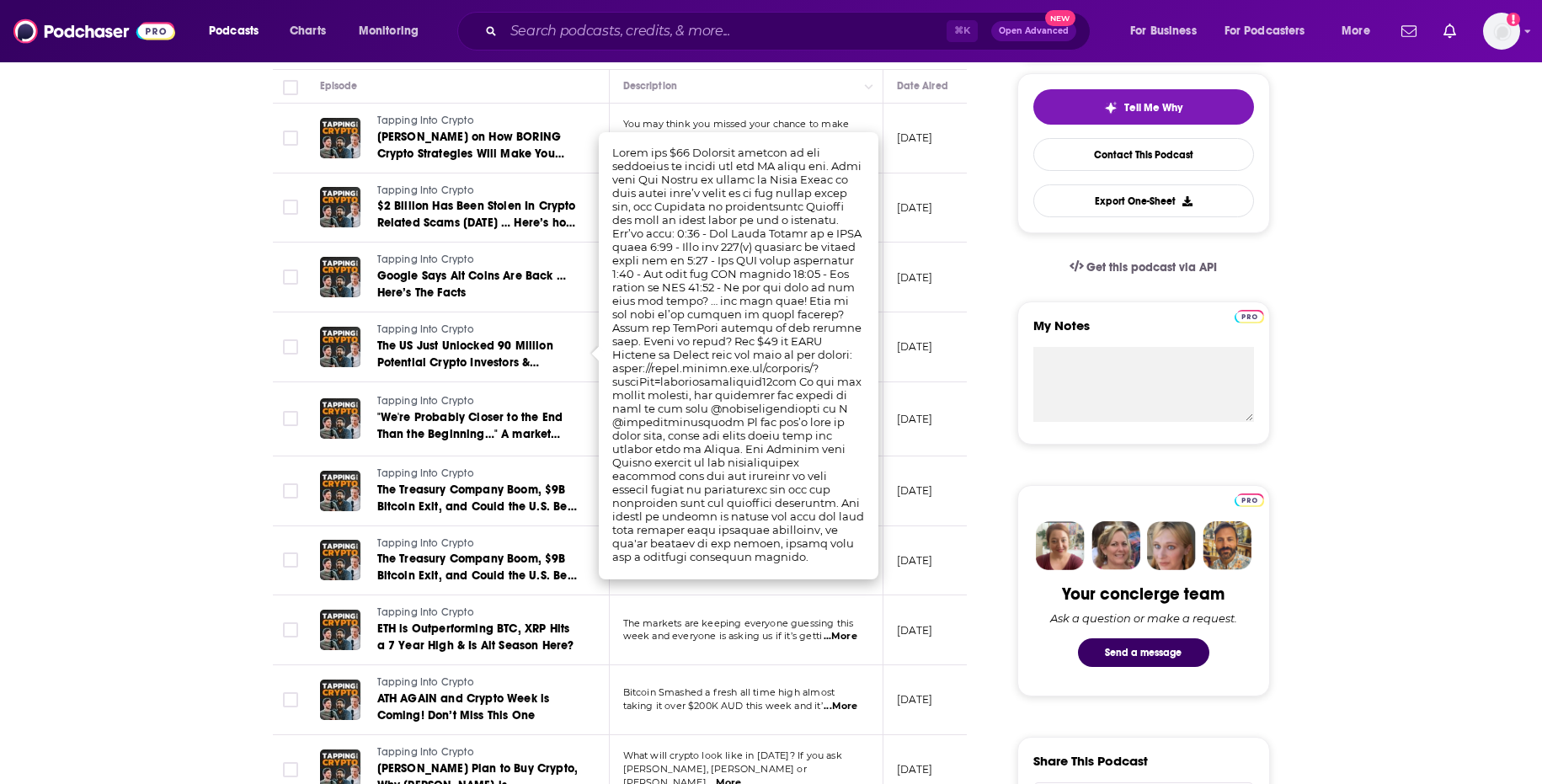
scroll to position [383, 0]
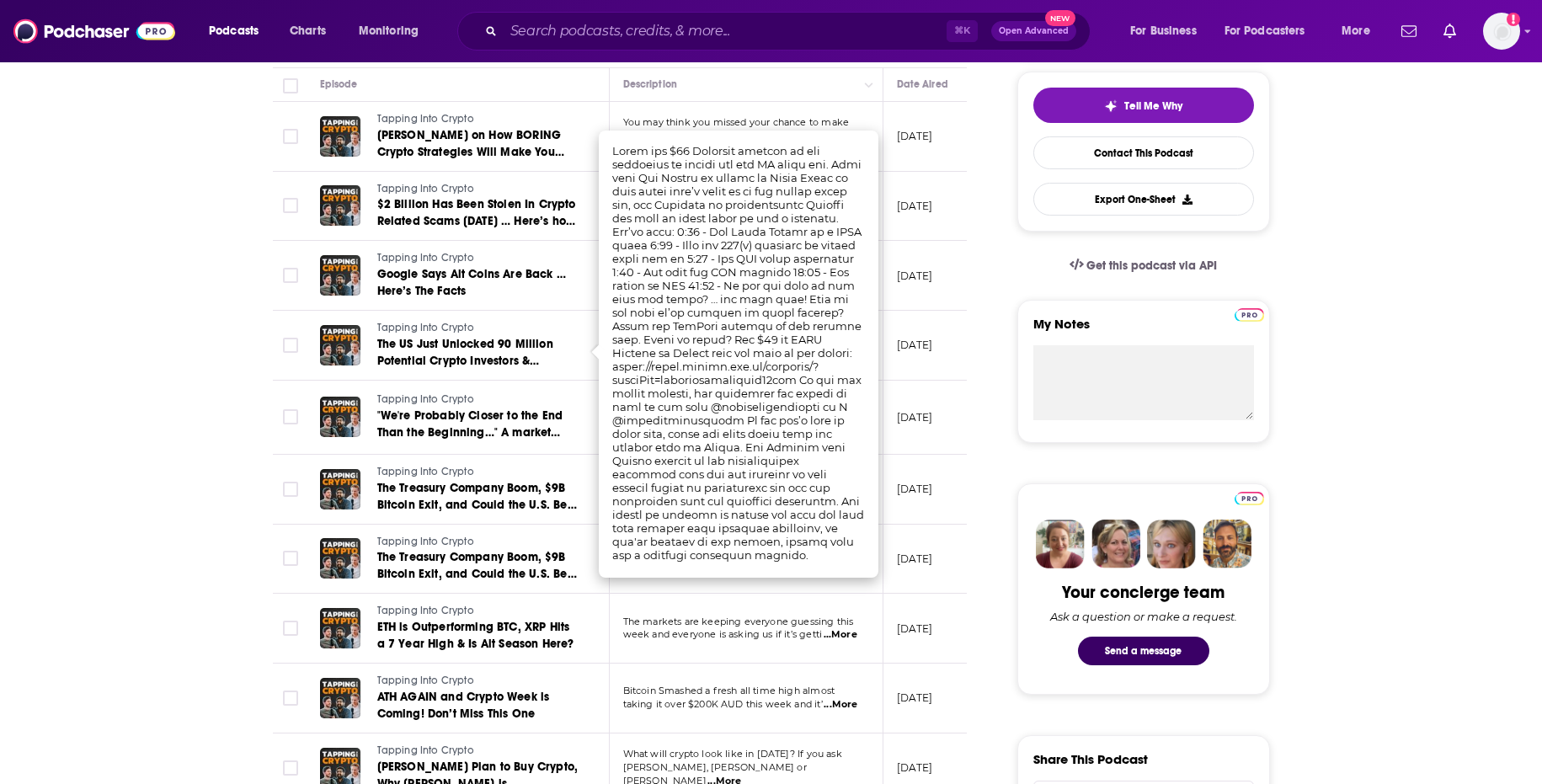
click at [803, 631] on span "week and everyone is asking us if it’s getti" at bounding box center [723, 633] width 200 height 12
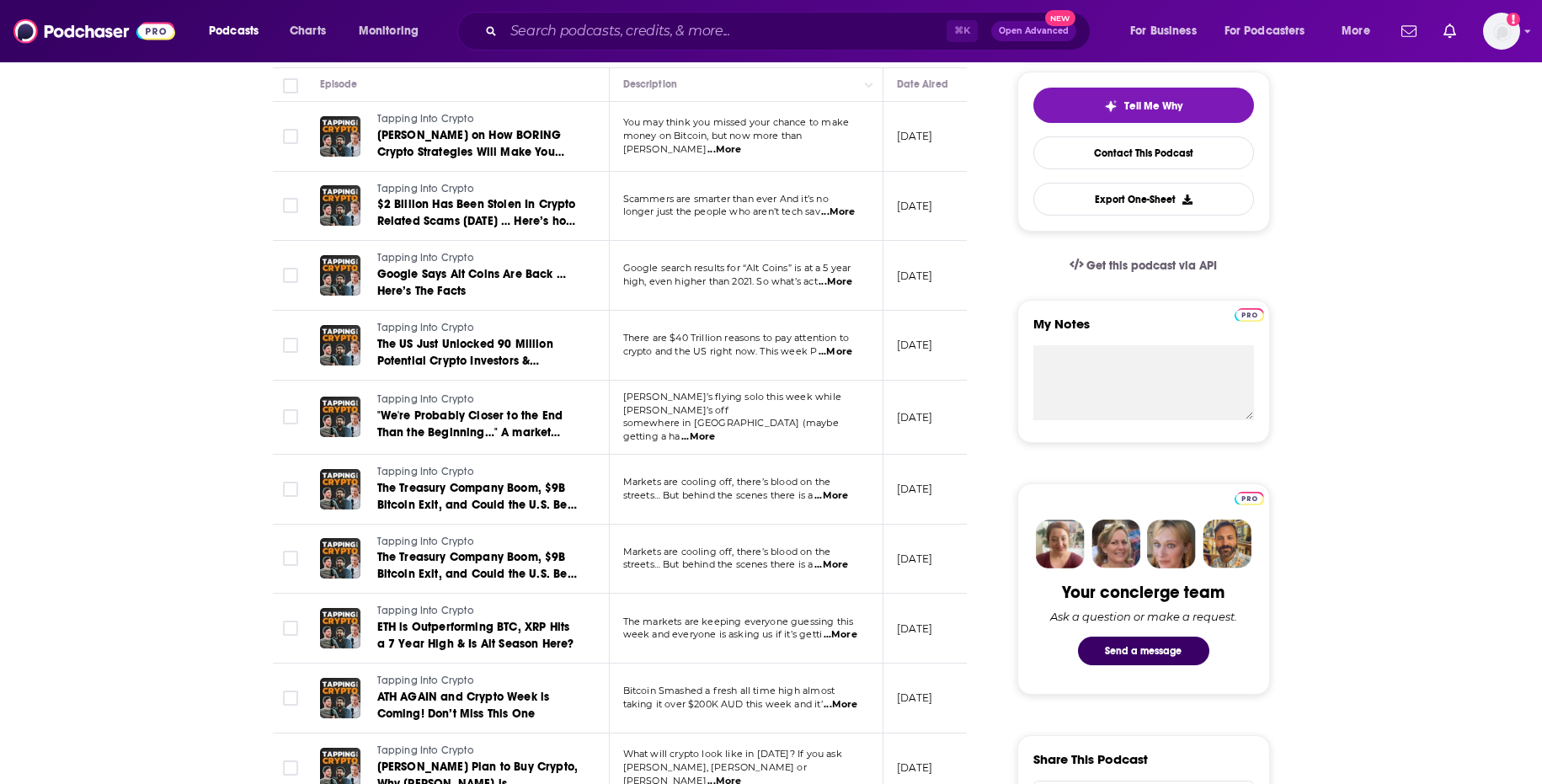
click at [833, 559] on span "...More" at bounding box center [832, 565] width 34 height 13
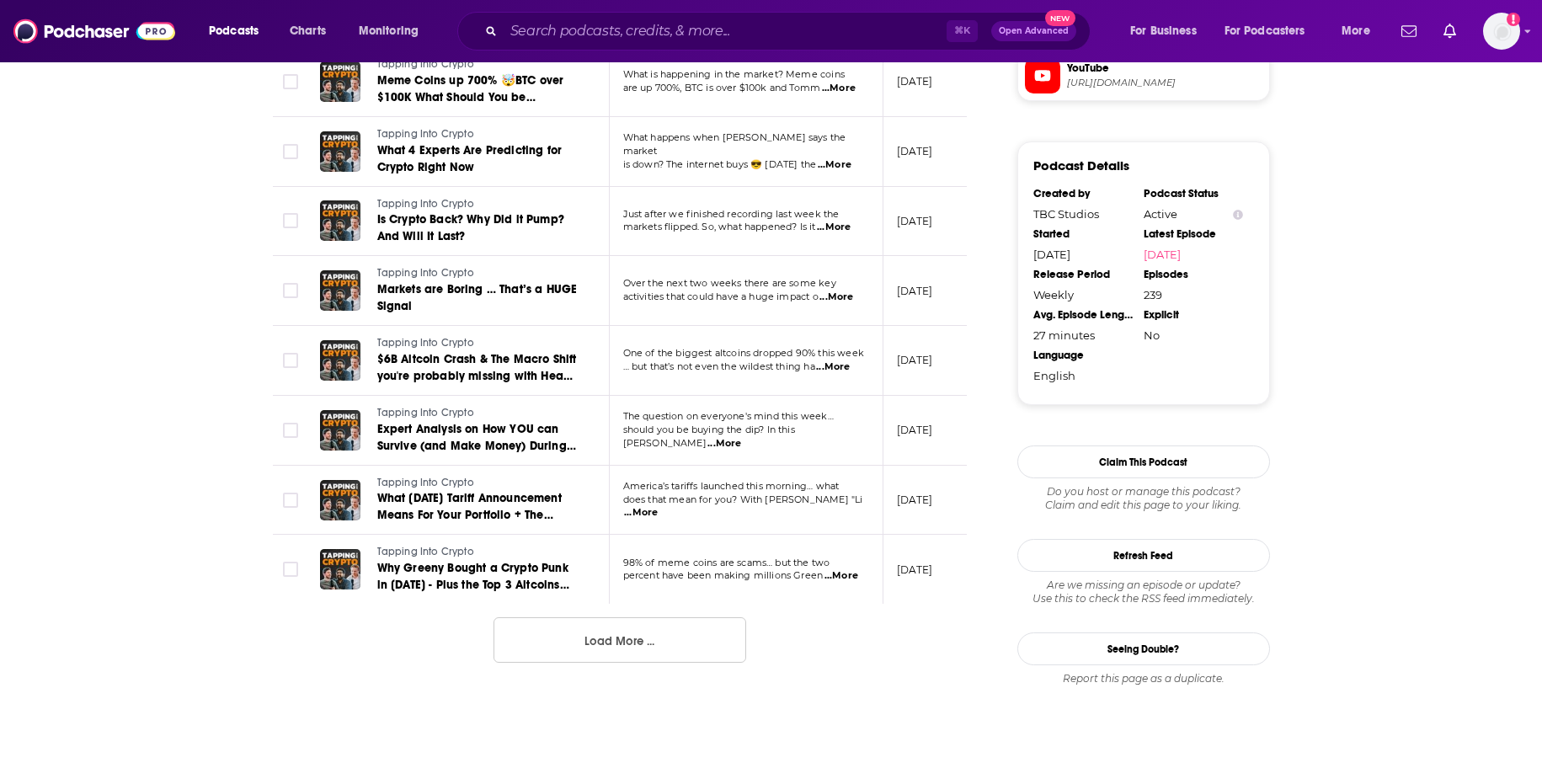
scroll to position [1744, 0]
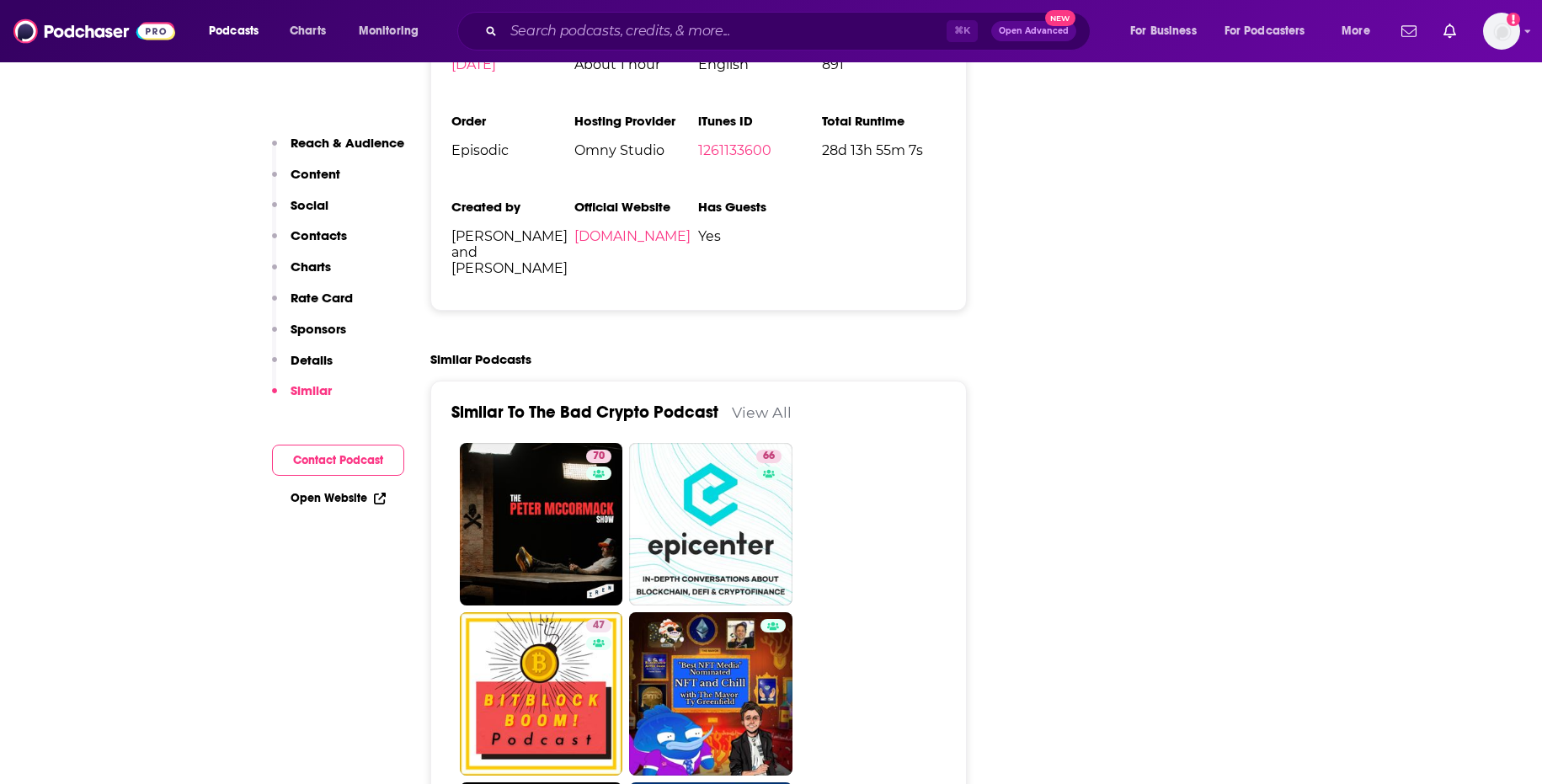
scroll to position [3429, 0]
